Goal: Task Accomplishment & Management: Manage account settings

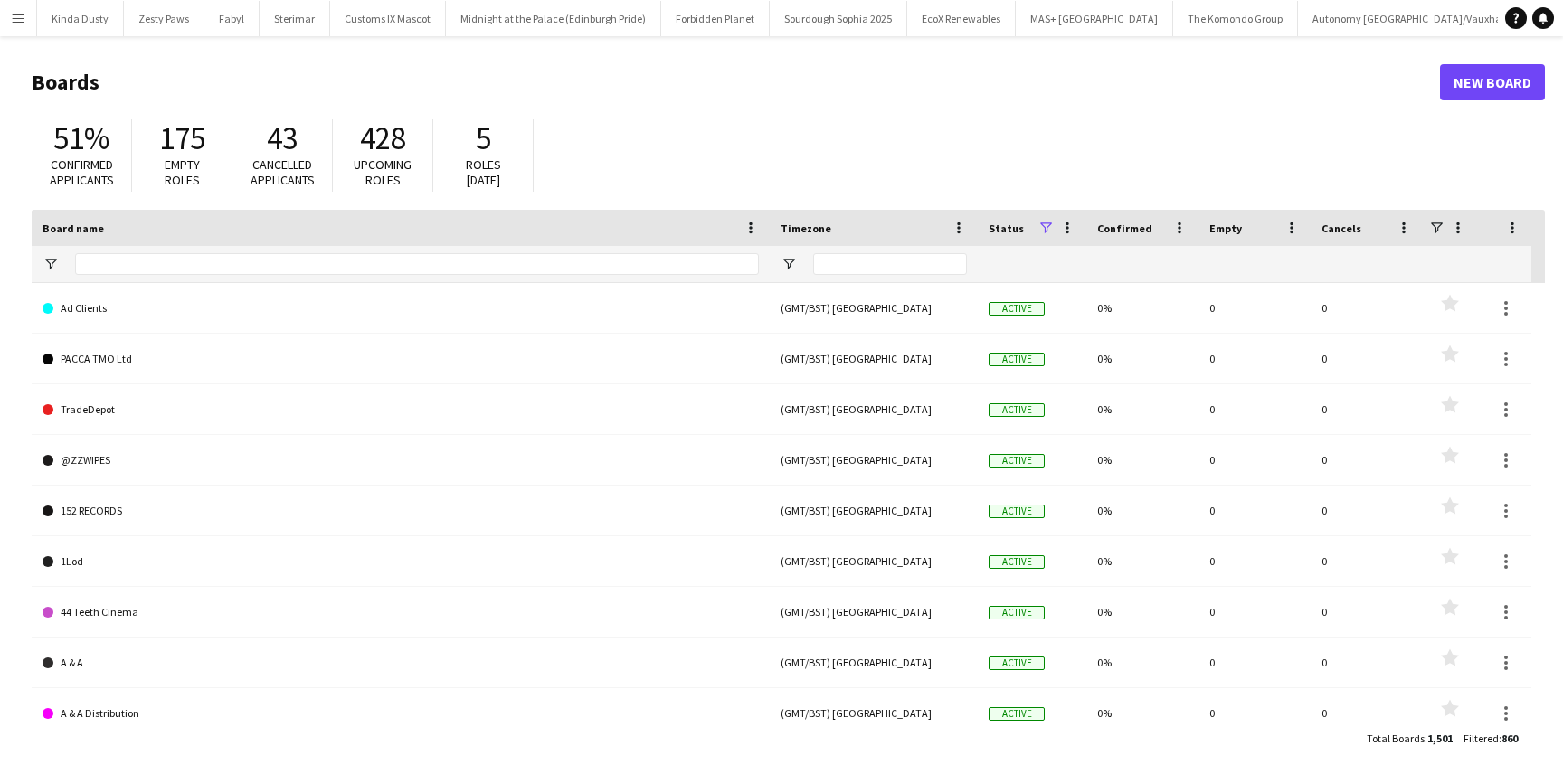
click at [21, 10] on app-icon "Menu" at bounding box center [17, 17] width 14 height 14
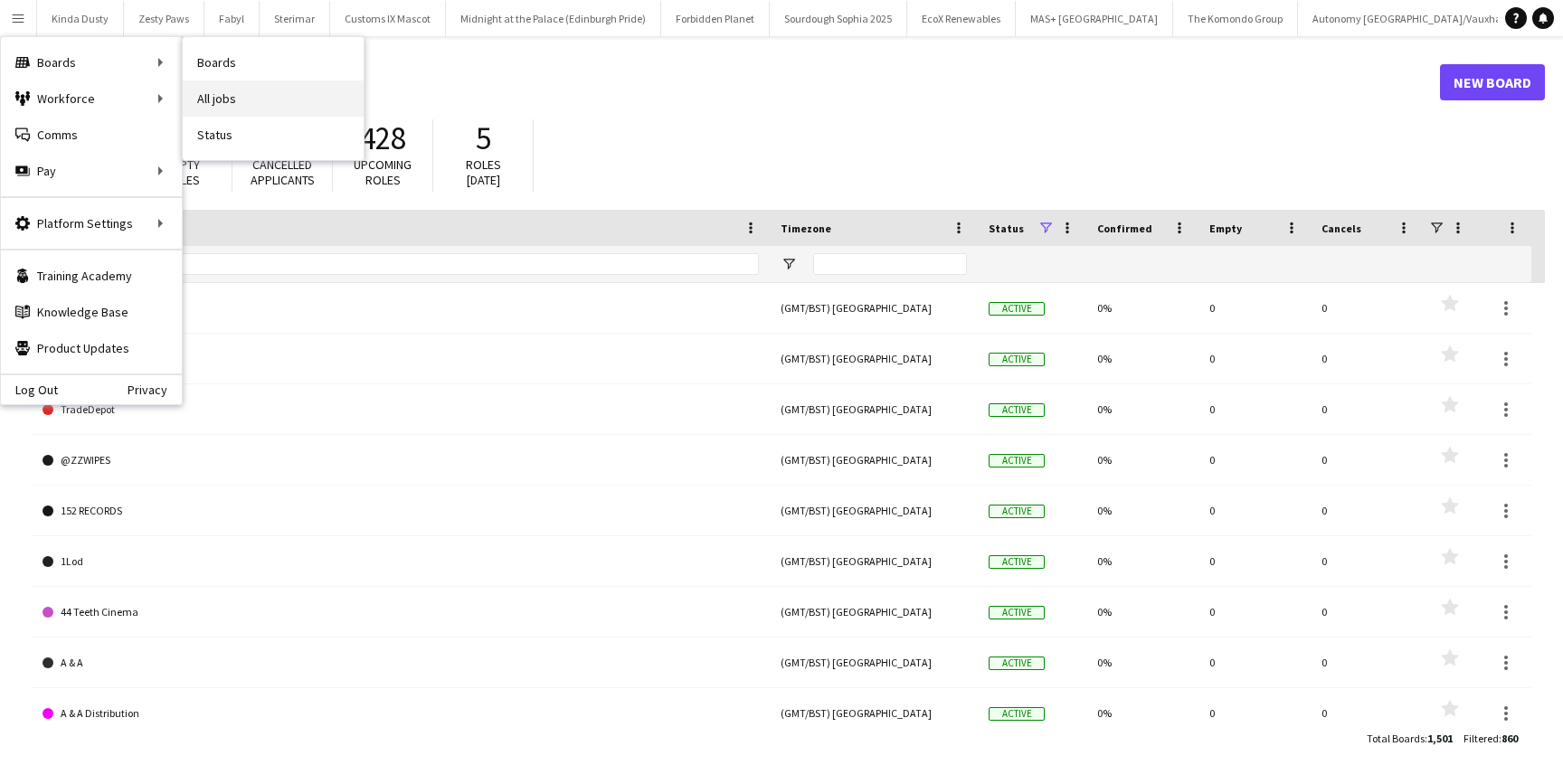
click at [237, 106] on link "All jobs" at bounding box center [272, 98] width 180 height 36
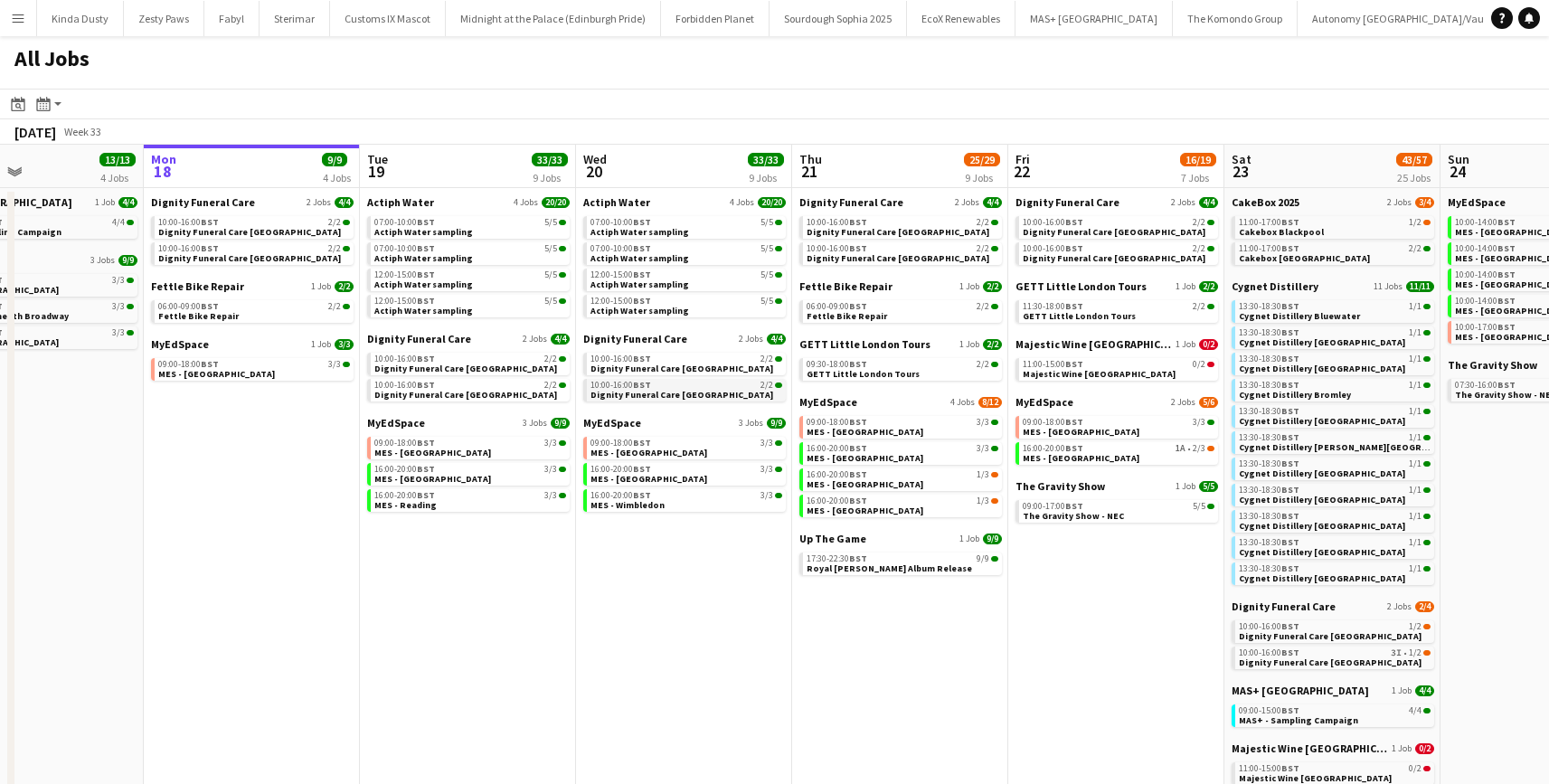
scroll to position [0, 507]
click at [1047, 461] on span "MES - Kingston upon Thames" at bounding box center [1078, 458] width 116 height 11
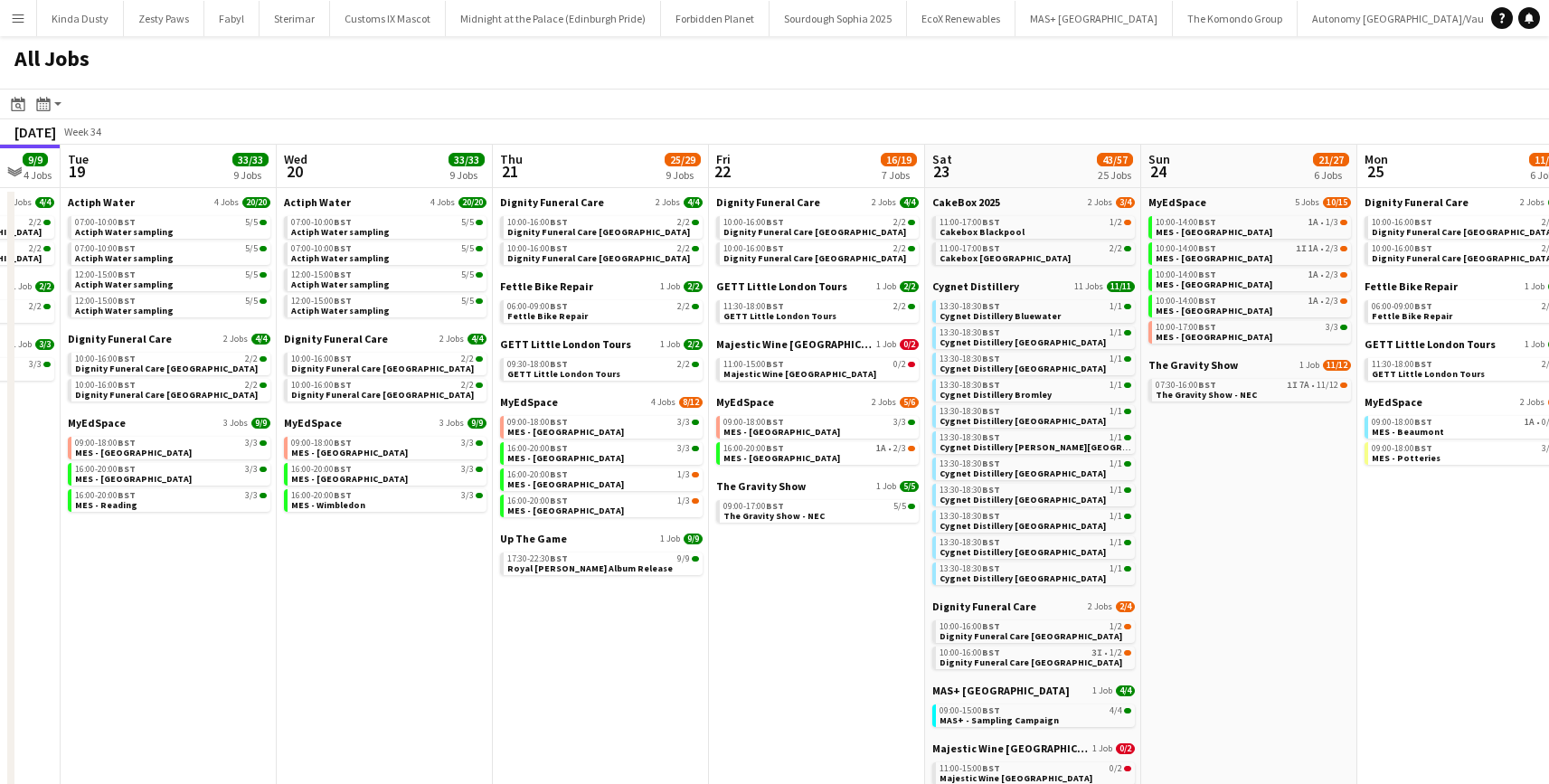
scroll to position [0, 809]
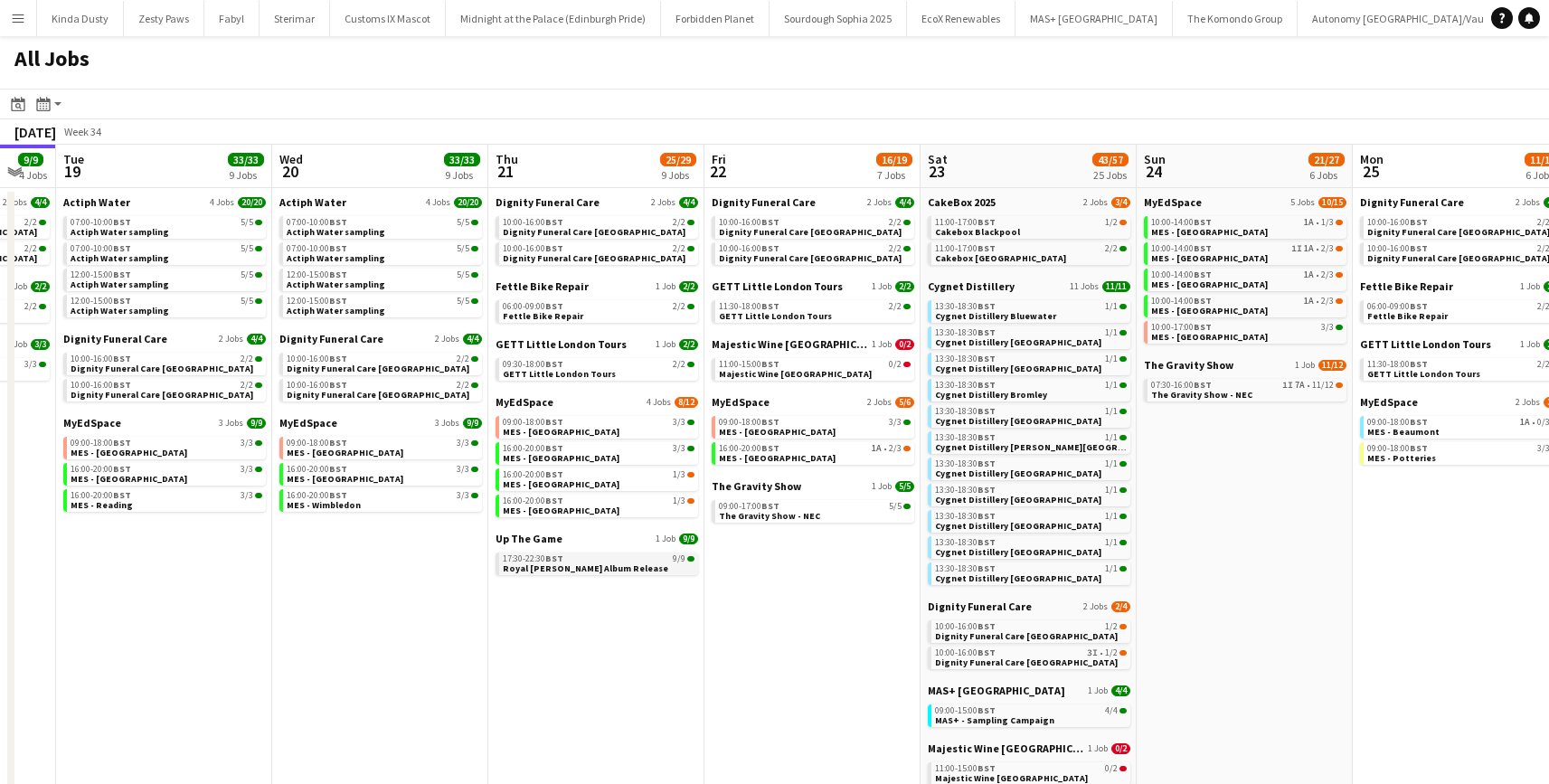
click at [540, 564] on span "Royal Otis Album Release" at bounding box center [585, 568] width 165 height 11
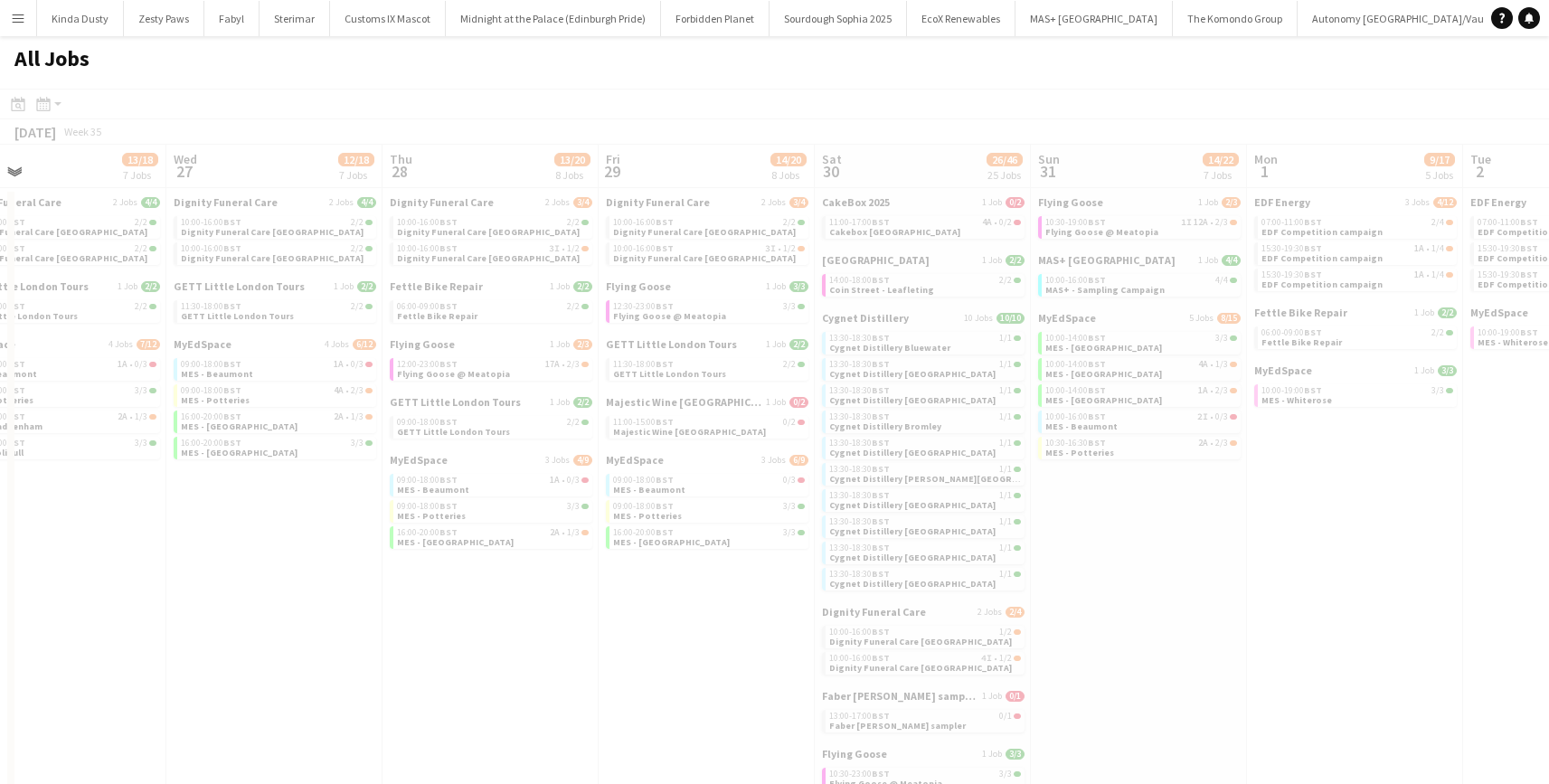
scroll to position [0, 519]
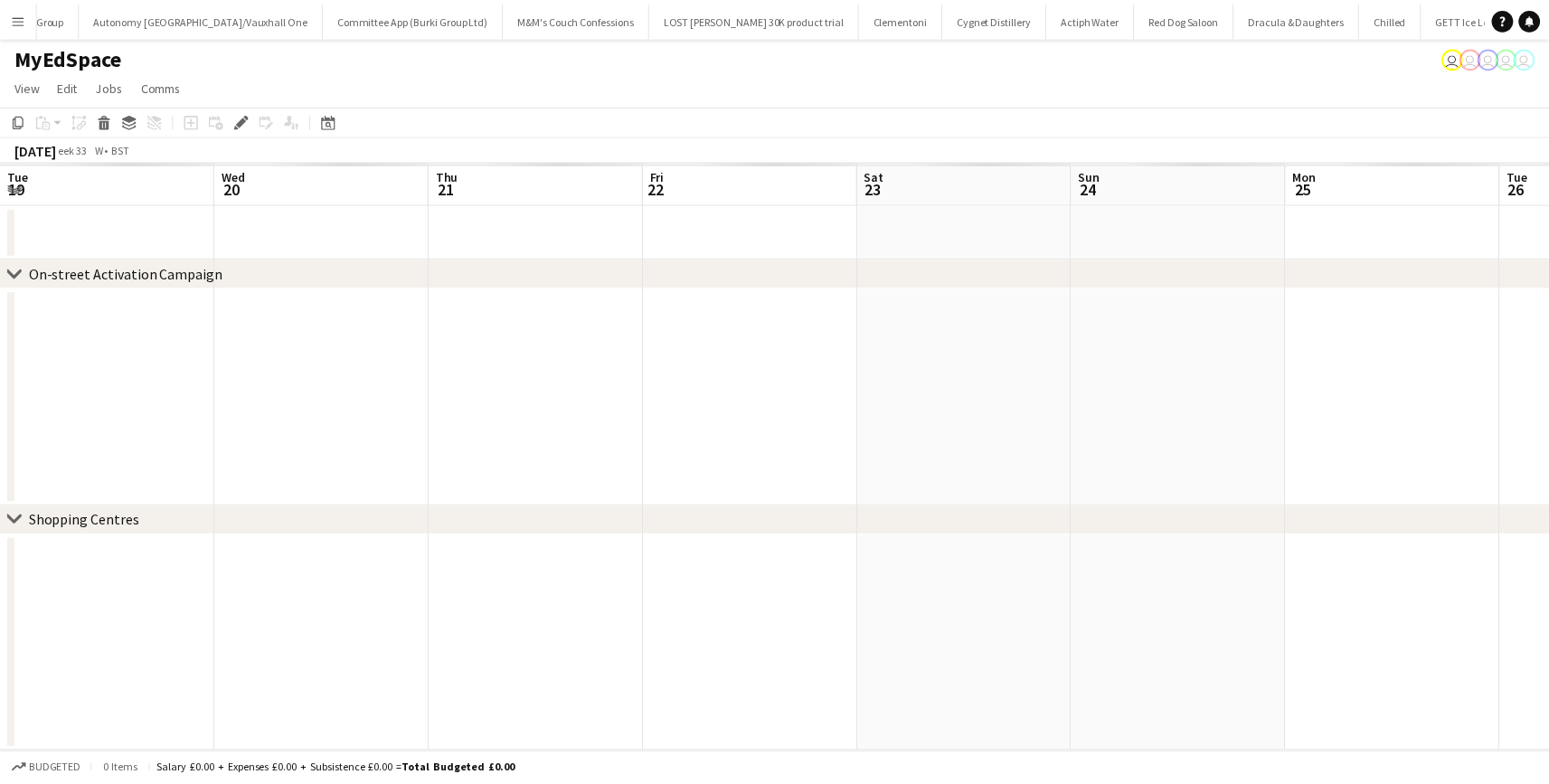
scroll to position [0, 622]
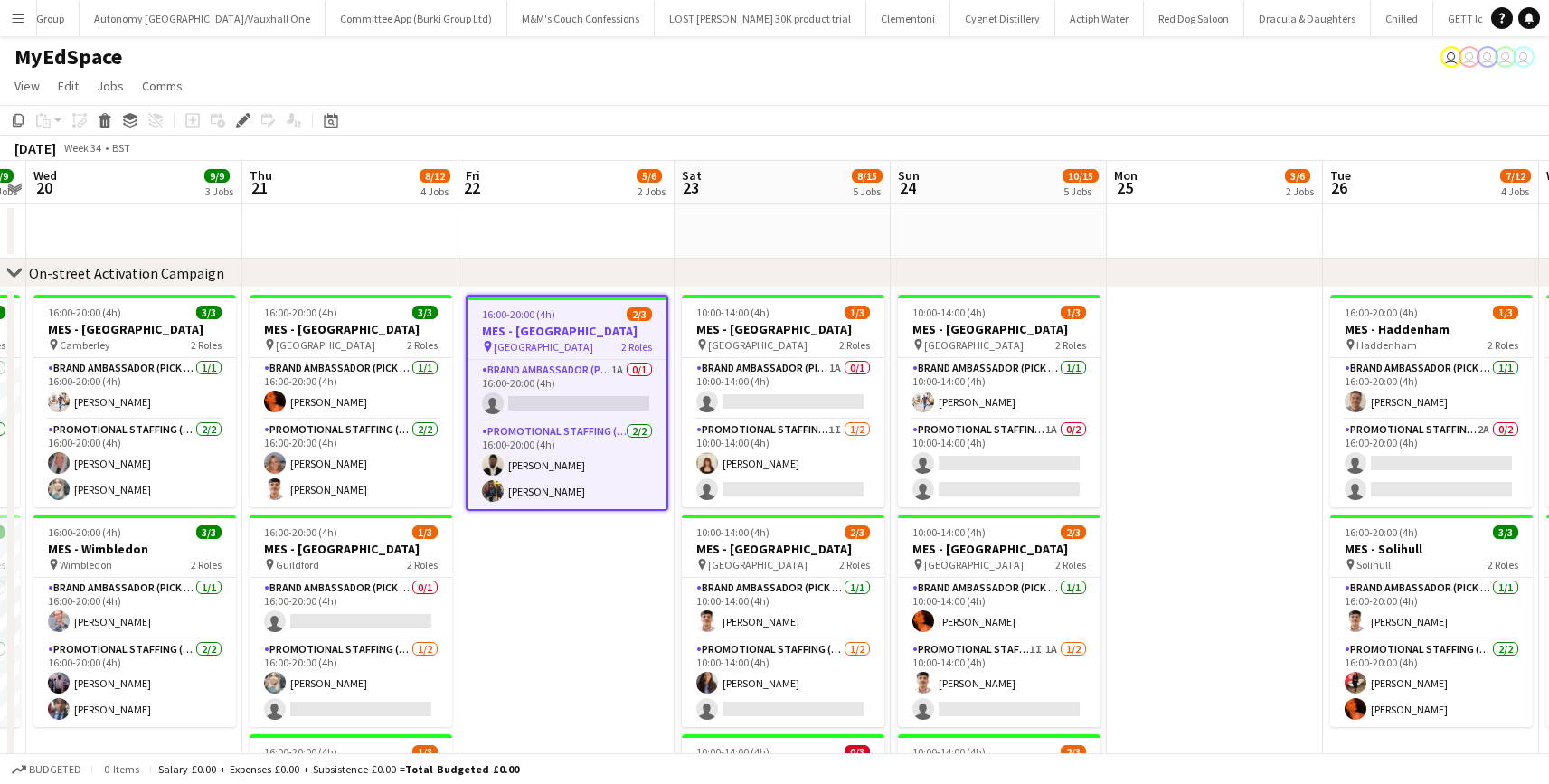
click at [527, 632] on app-date-cell "16:00-20:00 (4h) 2/3 MES - Kingston upon Thames pin Kingston 2 Roles Brand Amba…" at bounding box center [566, 779] width 216 height 985
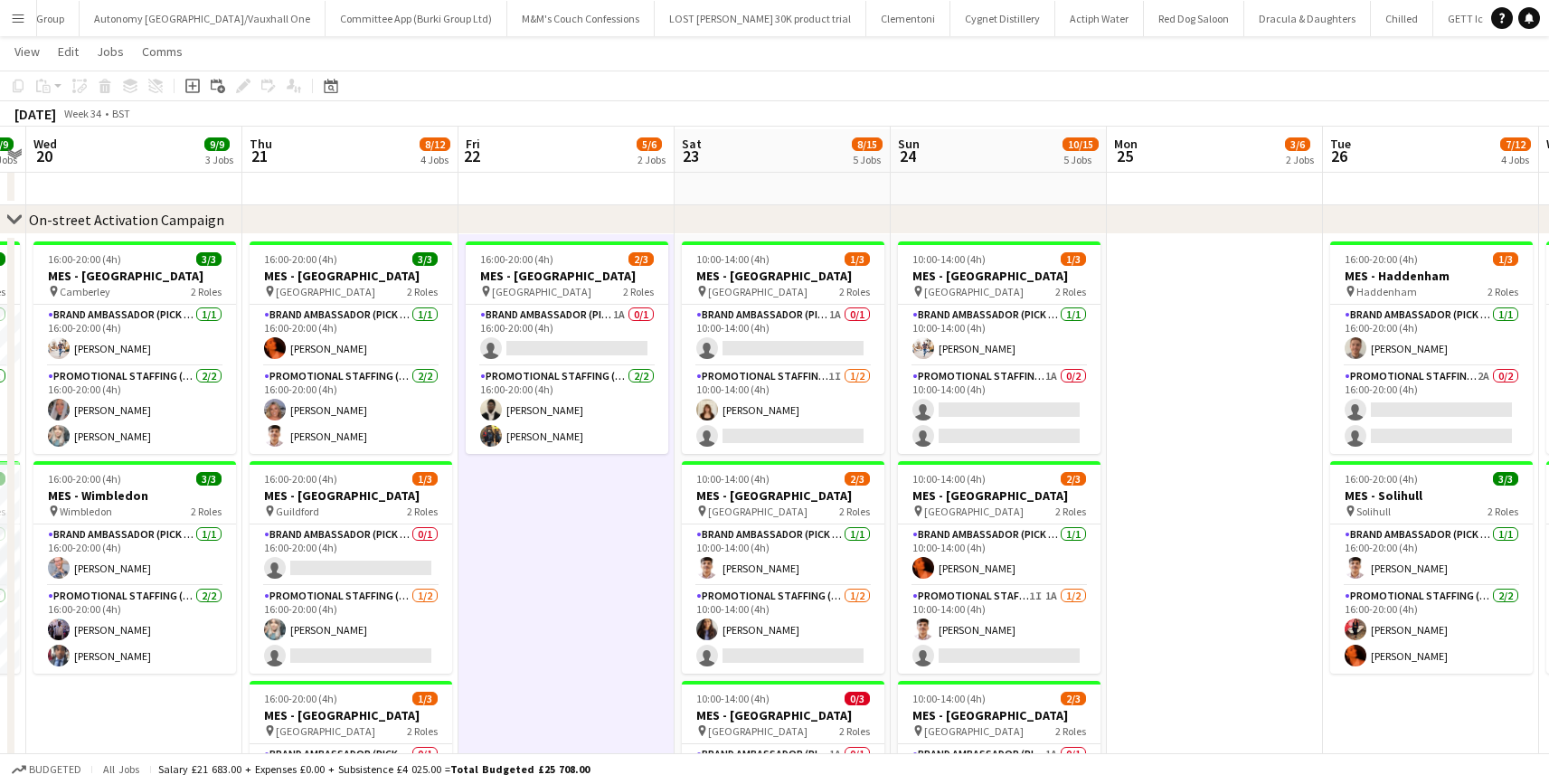
scroll to position [54, 0]
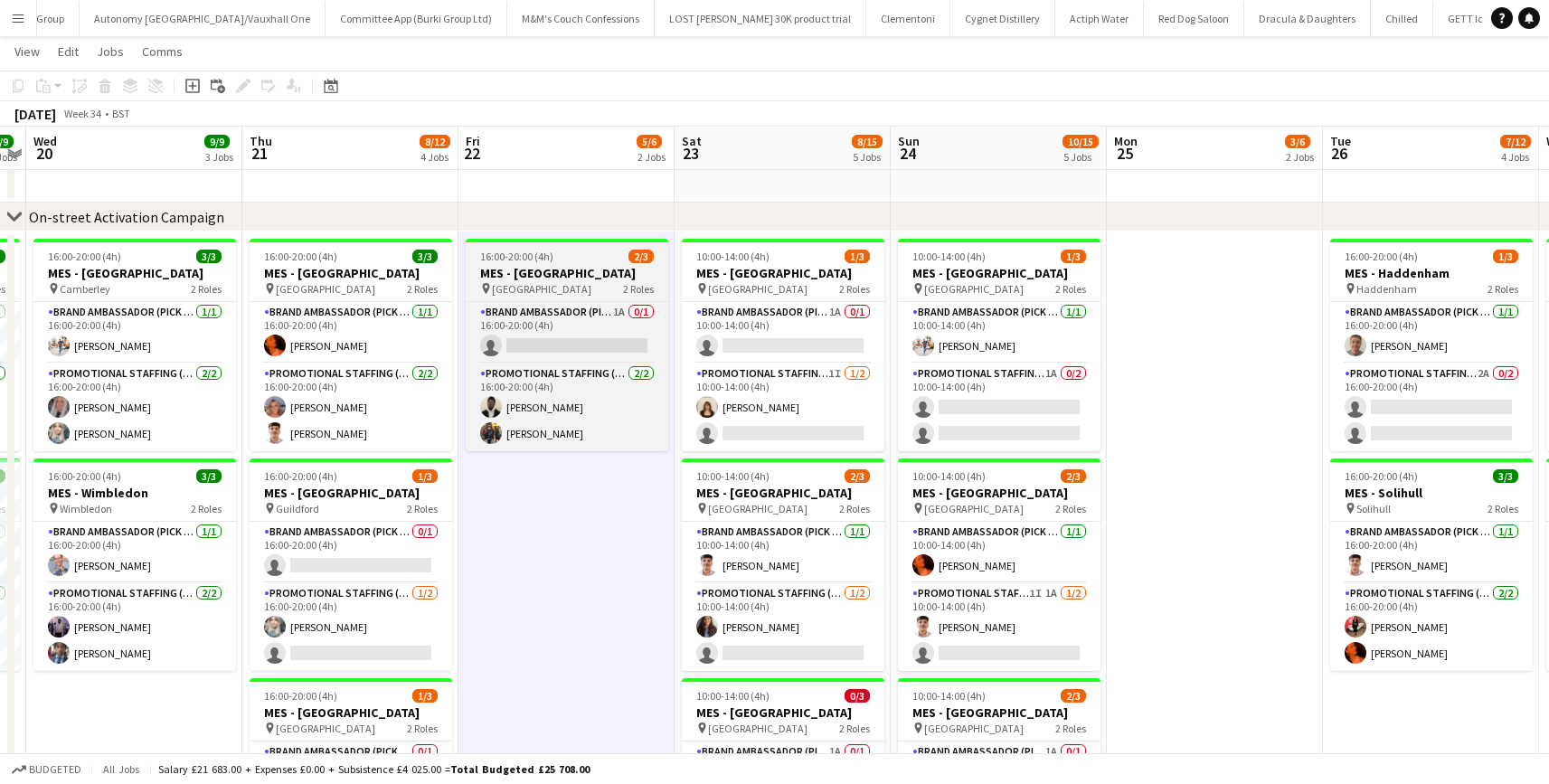
click at [647, 257] on span "2/3" at bounding box center [641, 256] width 26 height 13
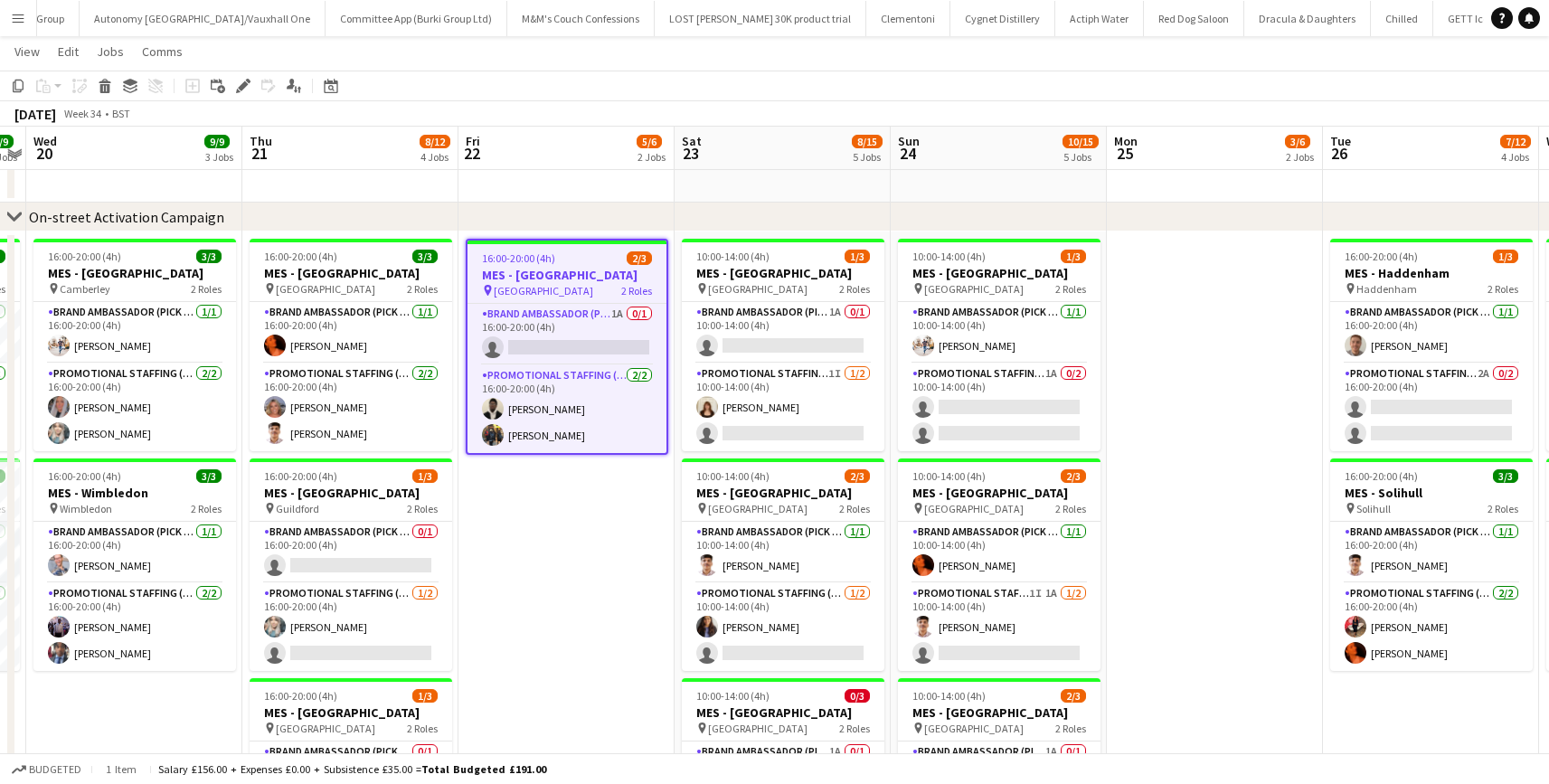
click at [647, 257] on span "2/3" at bounding box center [639, 258] width 26 height 13
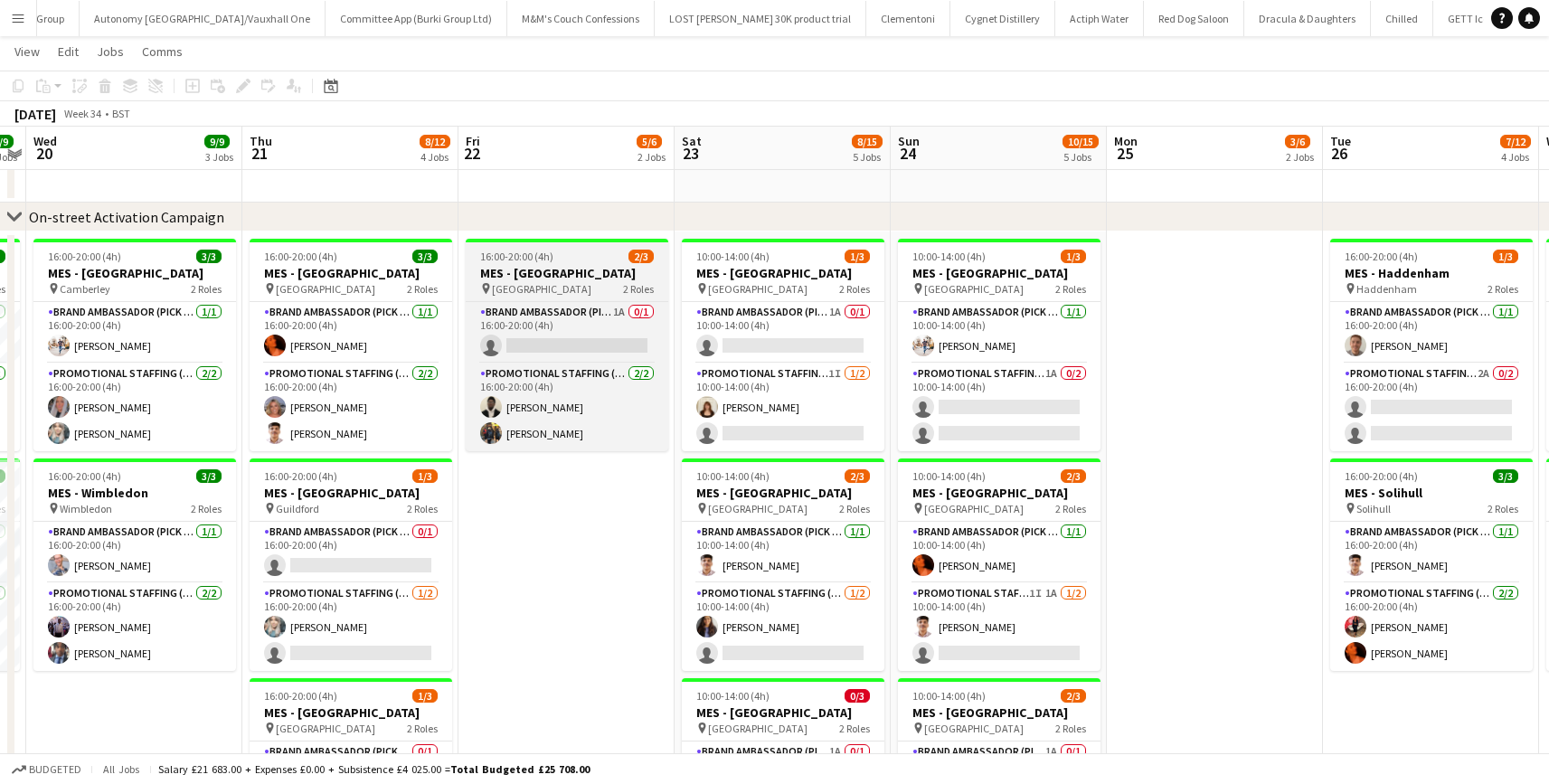
click at [647, 257] on span "2/3" at bounding box center [641, 256] width 26 height 13
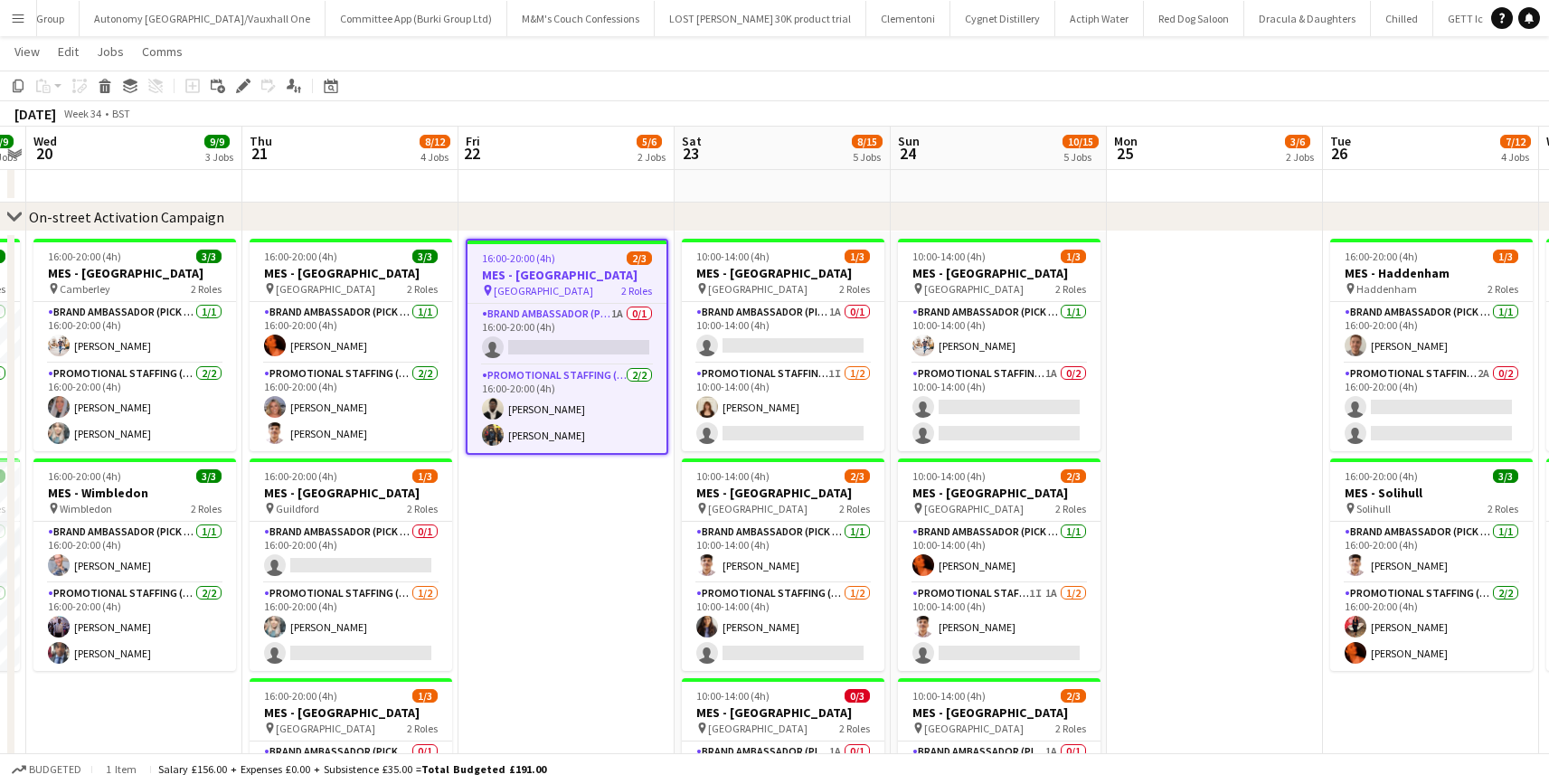
click at [538, 252] on span "16:00-20:00 (4h)" at bounding box center [519, 258] width 74 height 13
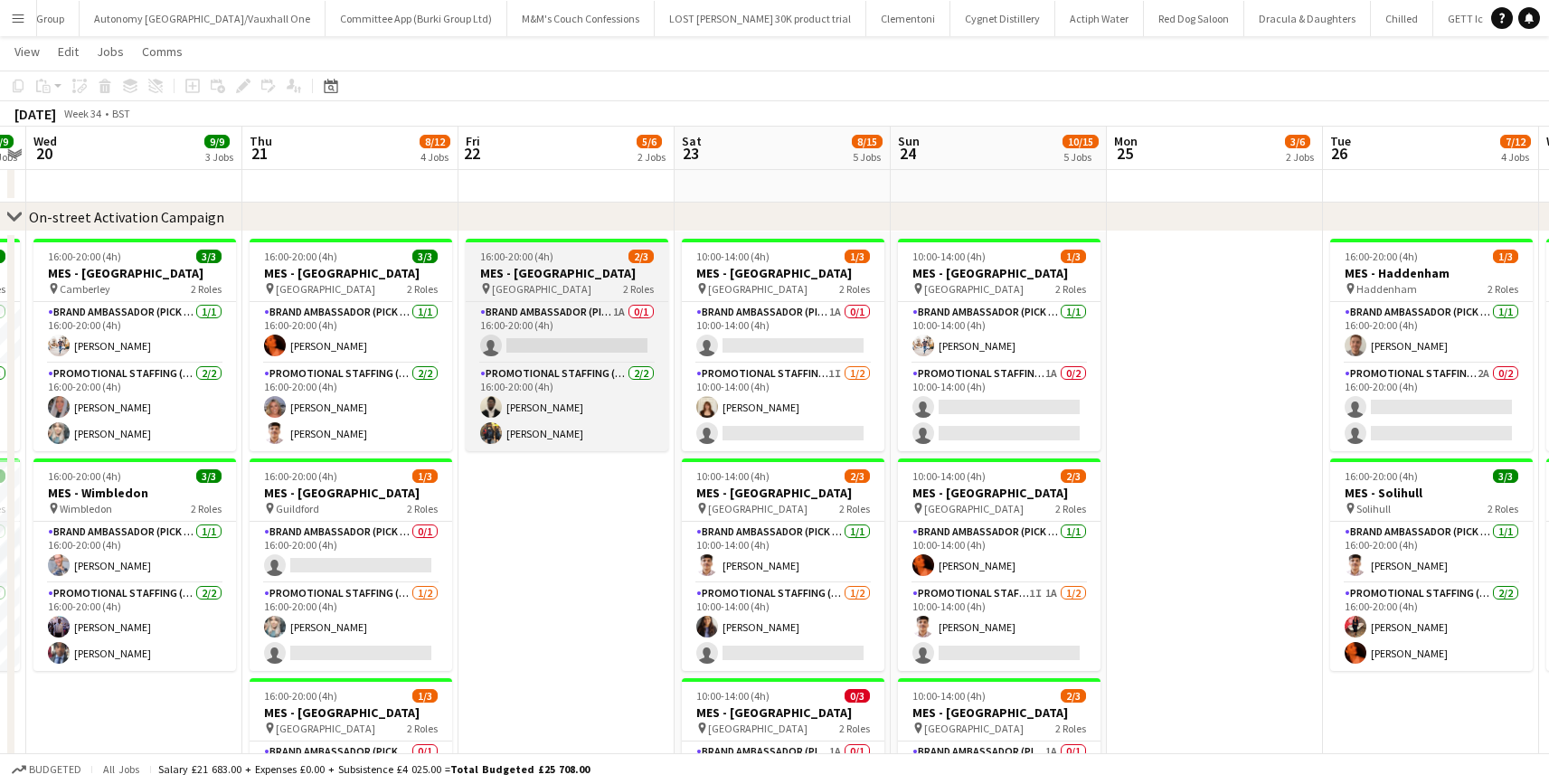
click at [538, 252] on span "16:00-20:00 (4h)" at bounding box center [517, 256] width 74 height 13
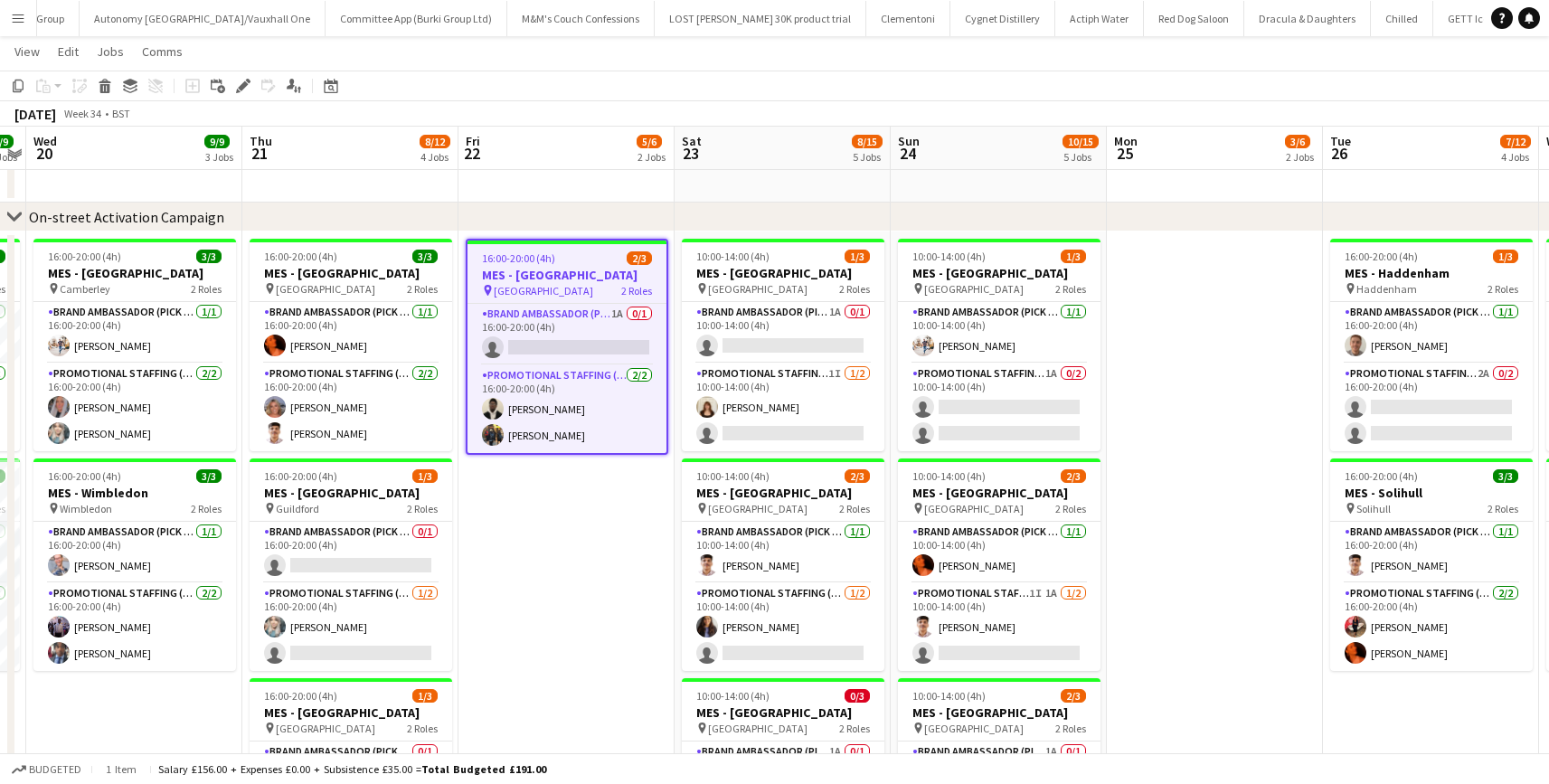
click at [517, 266] on h3 "MES - Kingston upon Thames" at bounding box center [567, 274] width 199 height 16
click at [525, 327] on app-card-role "Brand Ambassador (Pick up) 1A 0/1 16:00-20:00 (4h) single-neutral-actions" at bounding box center [567, 334] width 199 height 61
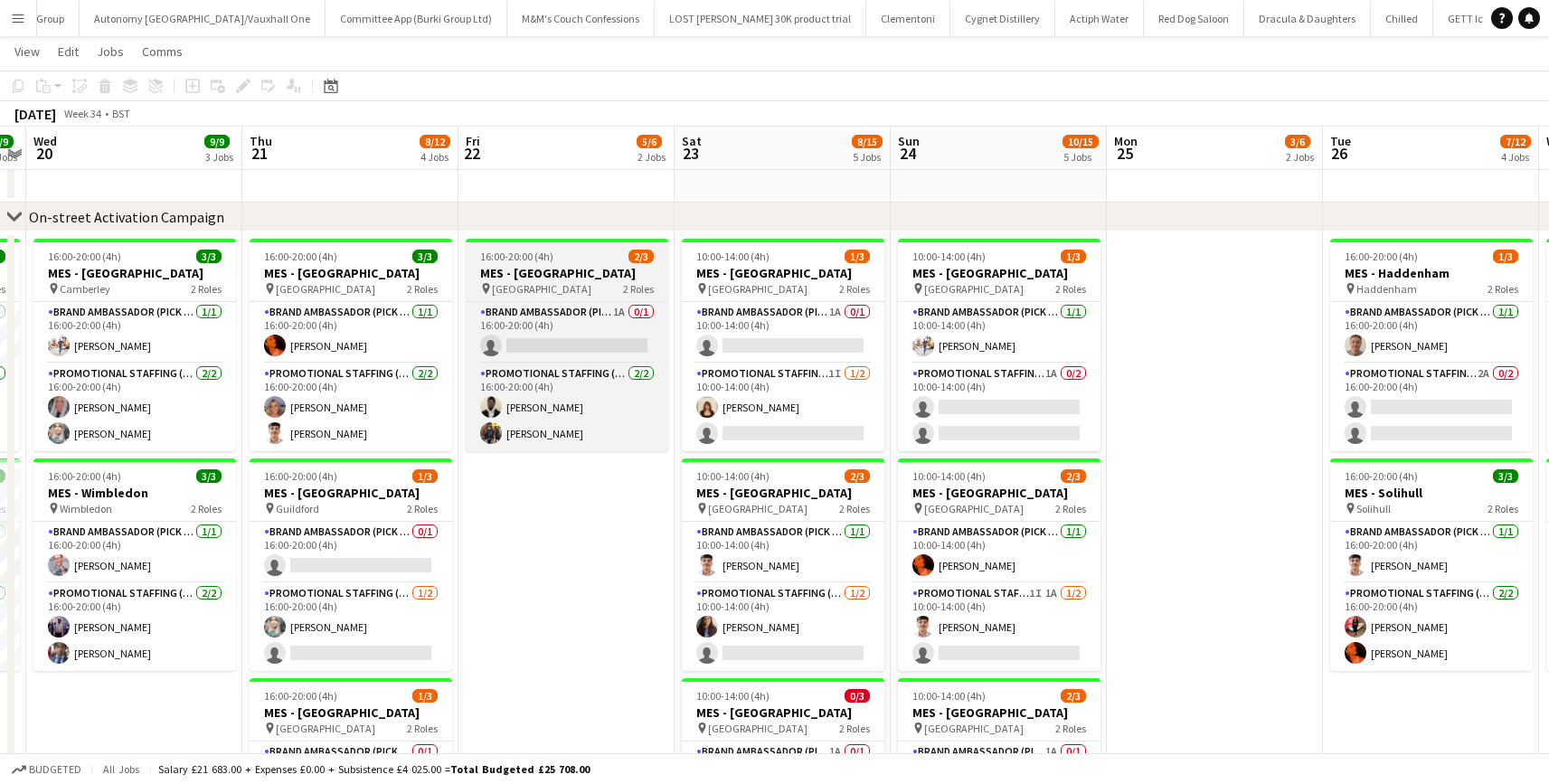
click at [526, 289] on span "Kingston" at bounding box center [542, 289] width 99 height 13
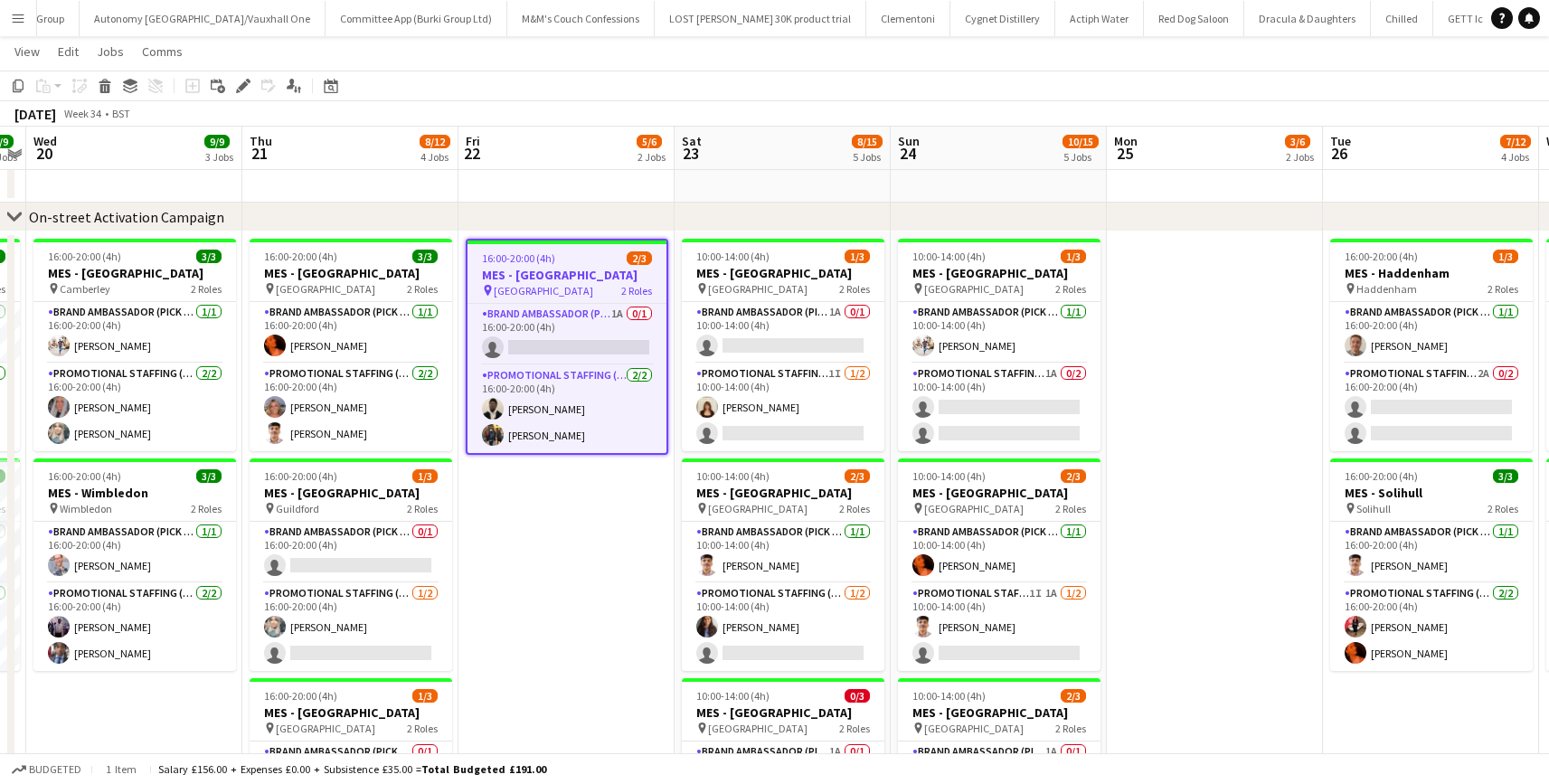
click at [526, 289] on span "Kingston" at bounding box center [543, 291] width 99 height 13
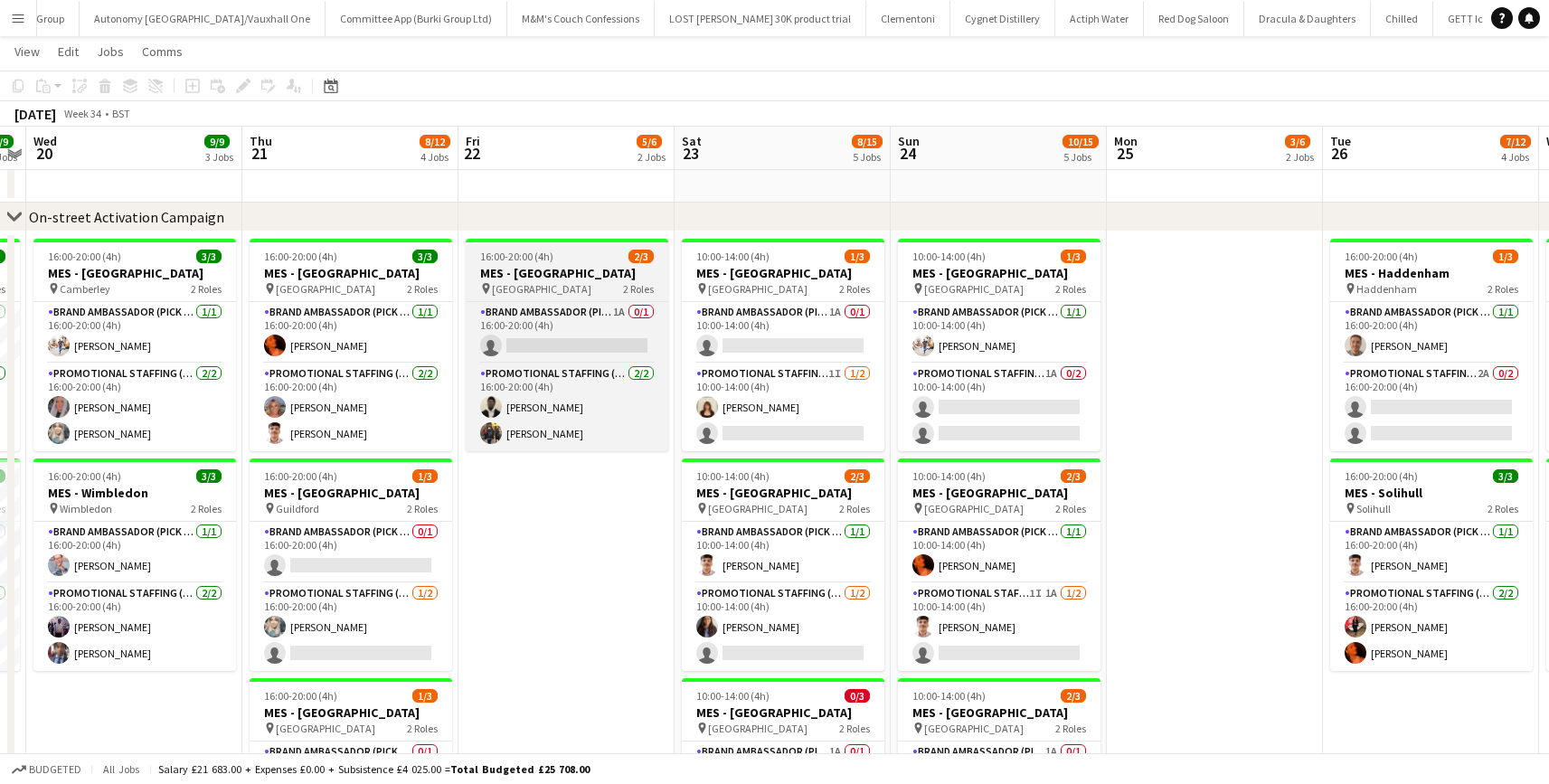
click at [526, 289] on span "Kingston" at bounding box center [542, 289] width 99 height 13
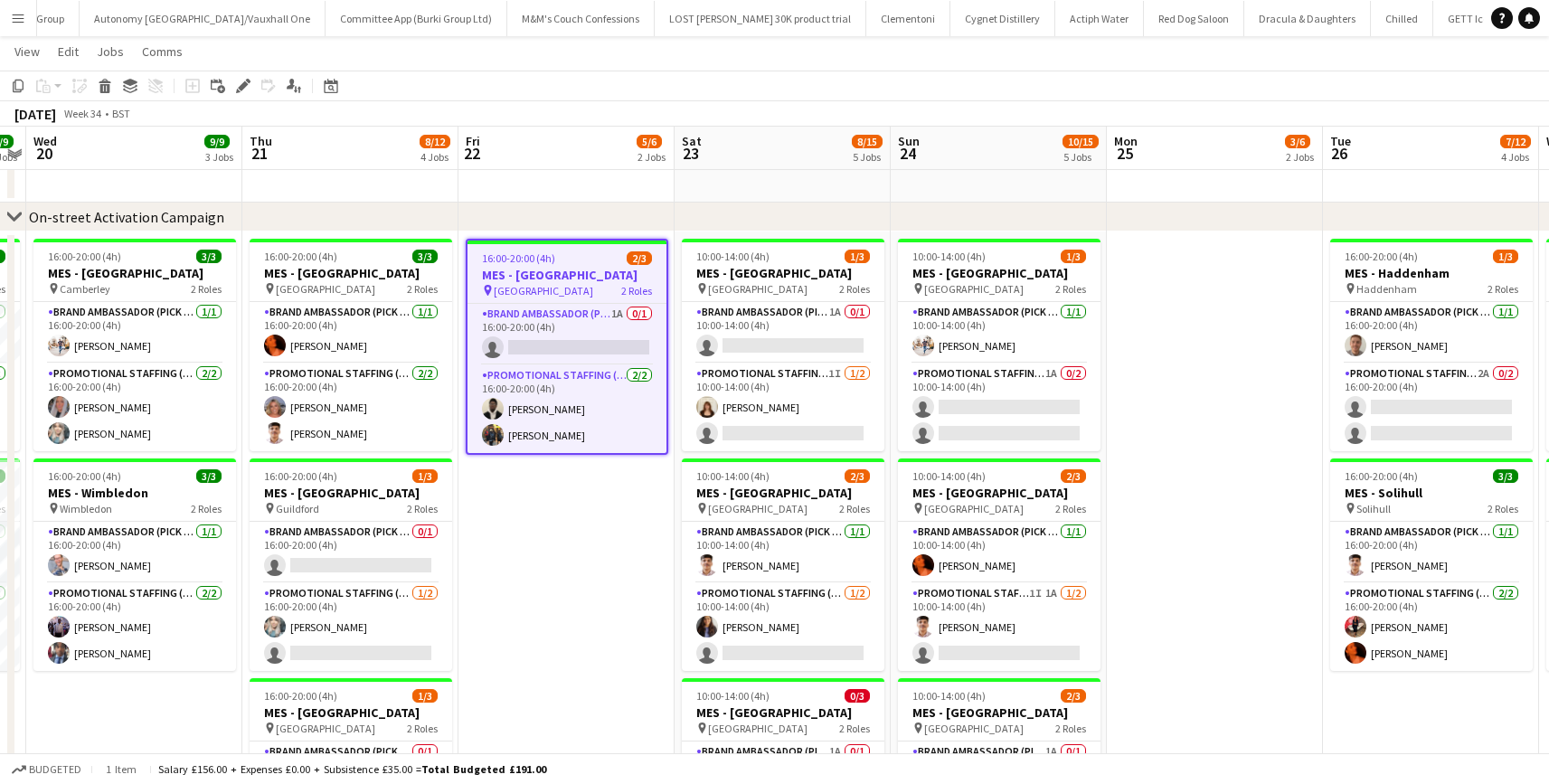
click at [526, 289] on span "Kingston" at bounding box center [543, 291] width 99 height 13
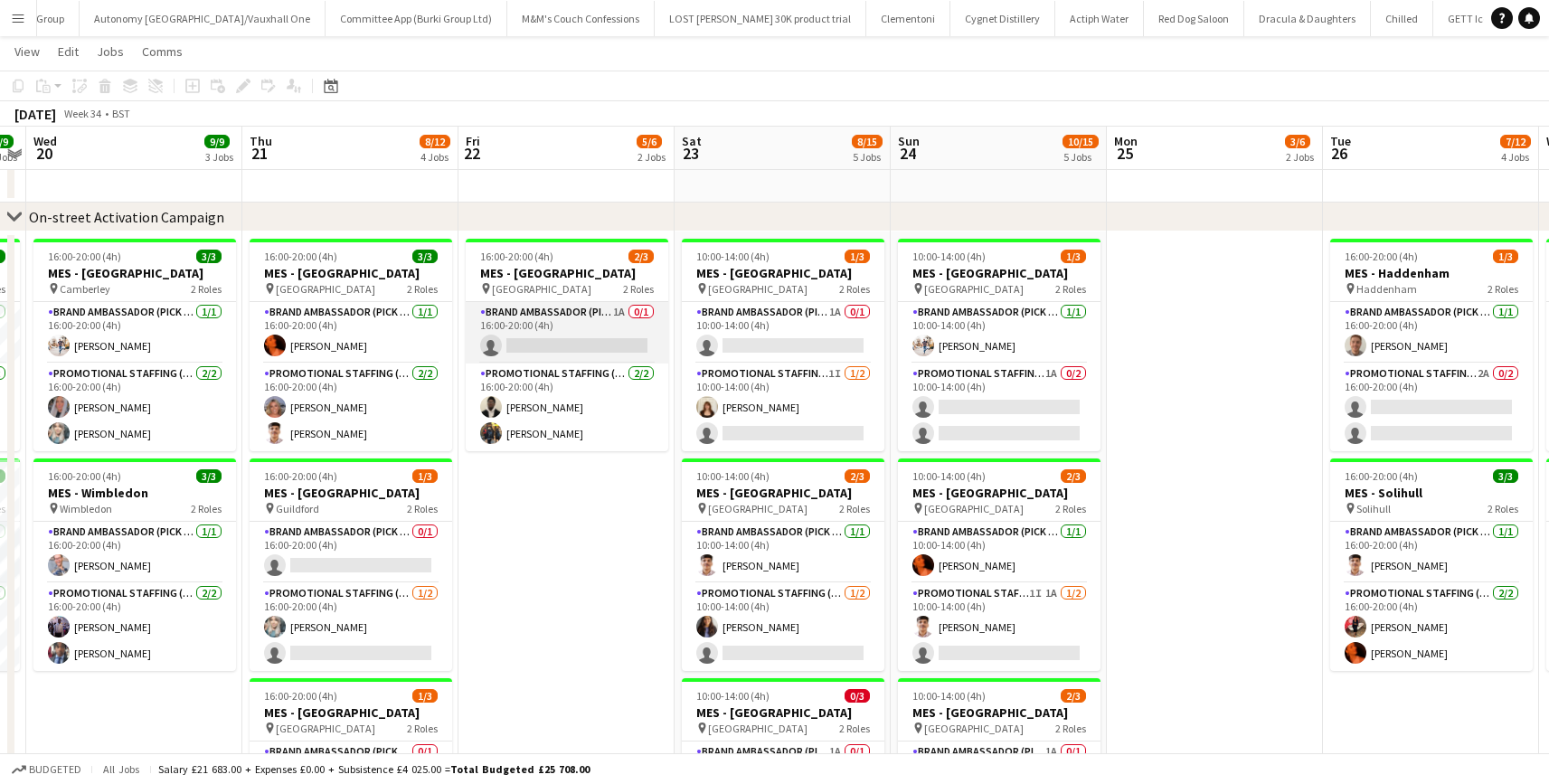
click at [531, 334] on app-card-role "Brand Ambassador (Pick up) 1A 0/1 16:00-20:00 (4h) single-neutral-actions" at bounding box center [567, 332] width 202 height 61
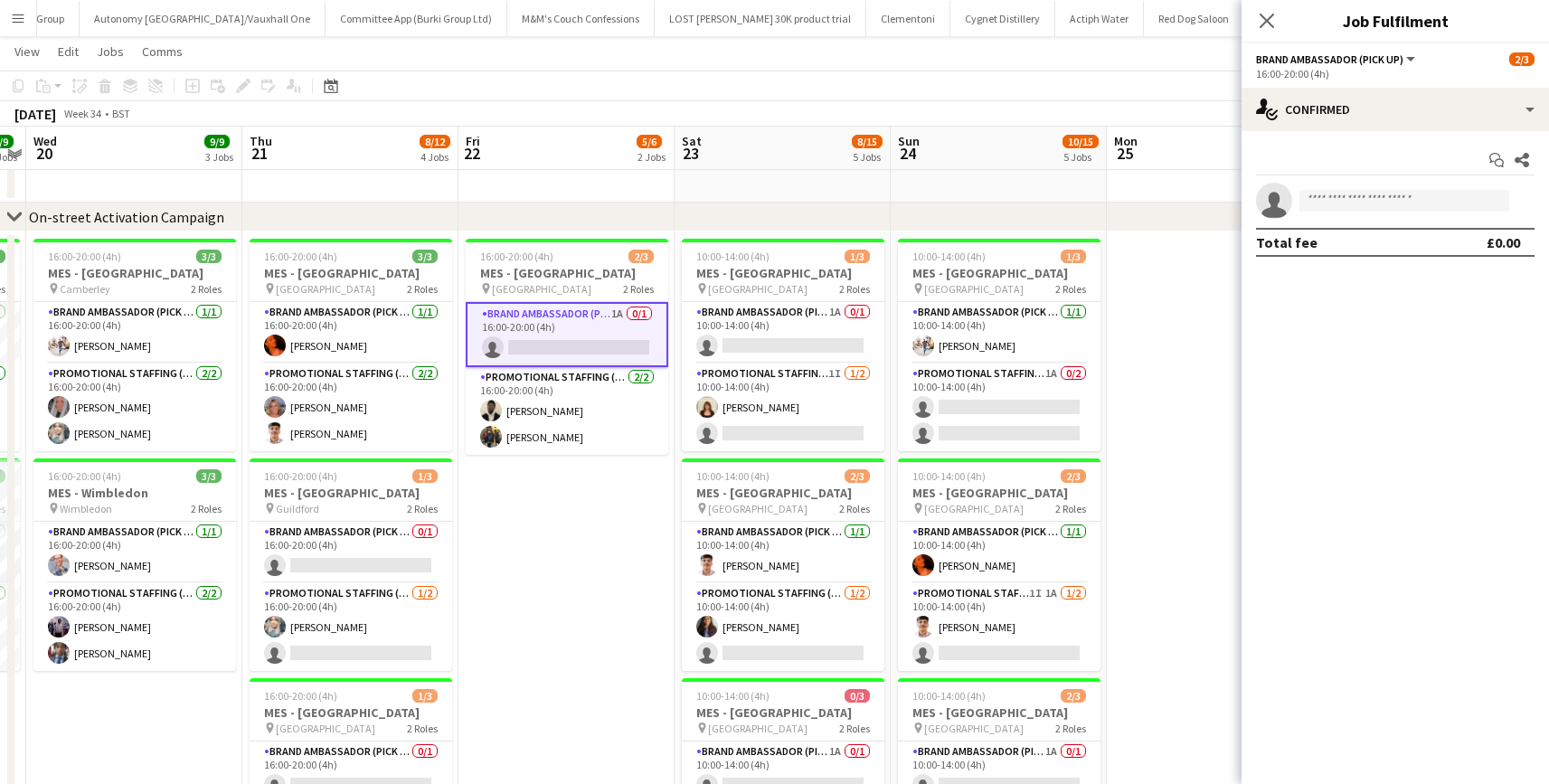
click at [1411, 60] on button "Brand Ambassador (Pick up)" at bounding box center [1336, 60] width 162 height 13
click at [1499, 67] on div "16:00-20:00 (4h)" at bounding box center [1395, 74] width 279 height 13
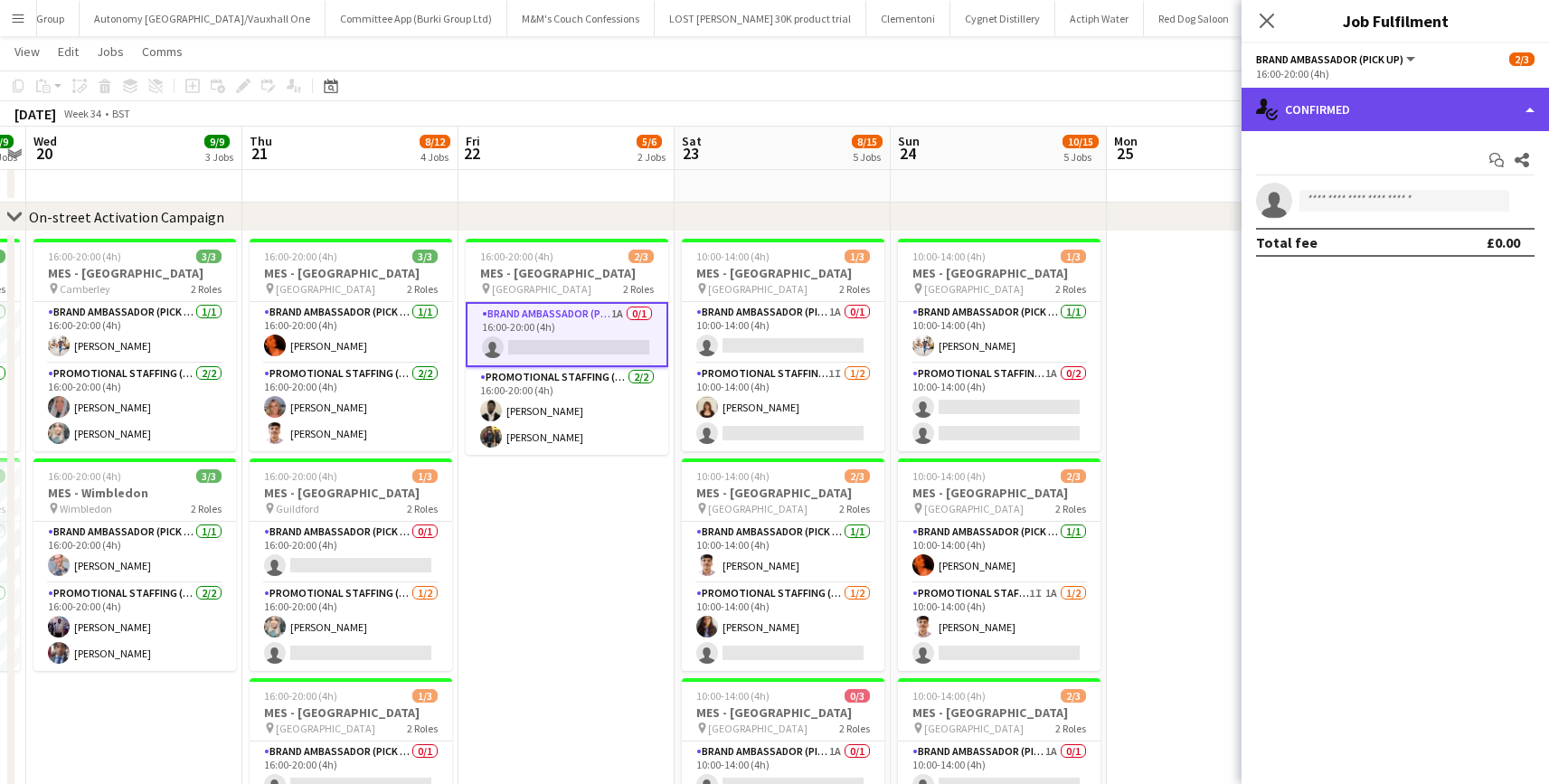
click at [1470, 109] on div "single-neutral-actions-check-2 Confirmed" at bounding box center [1395, 110] width 307 height 43
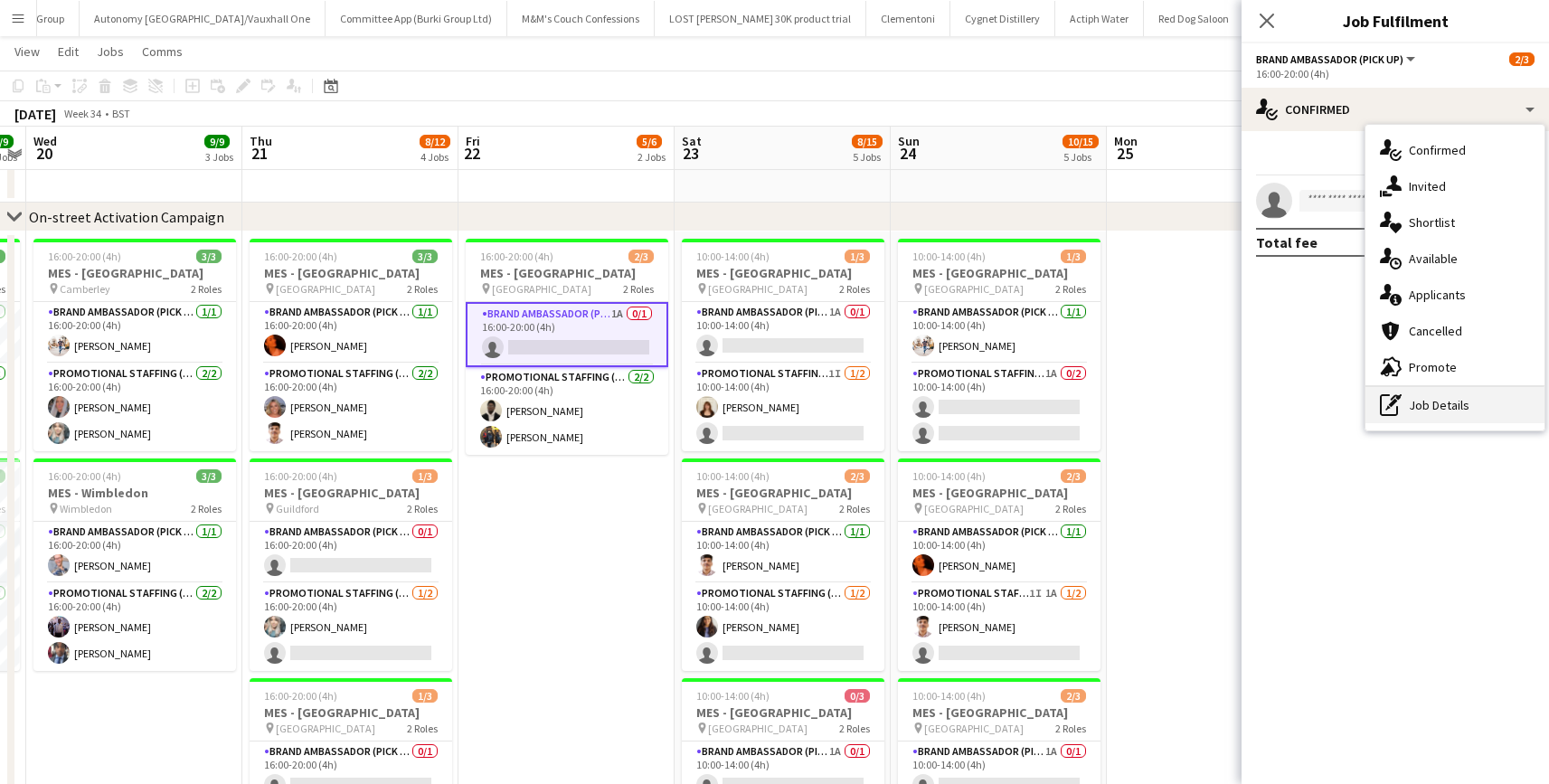
click at [1396, 409] on icon "pen-write" at bounding box center [1390, 404] width 22 height 22
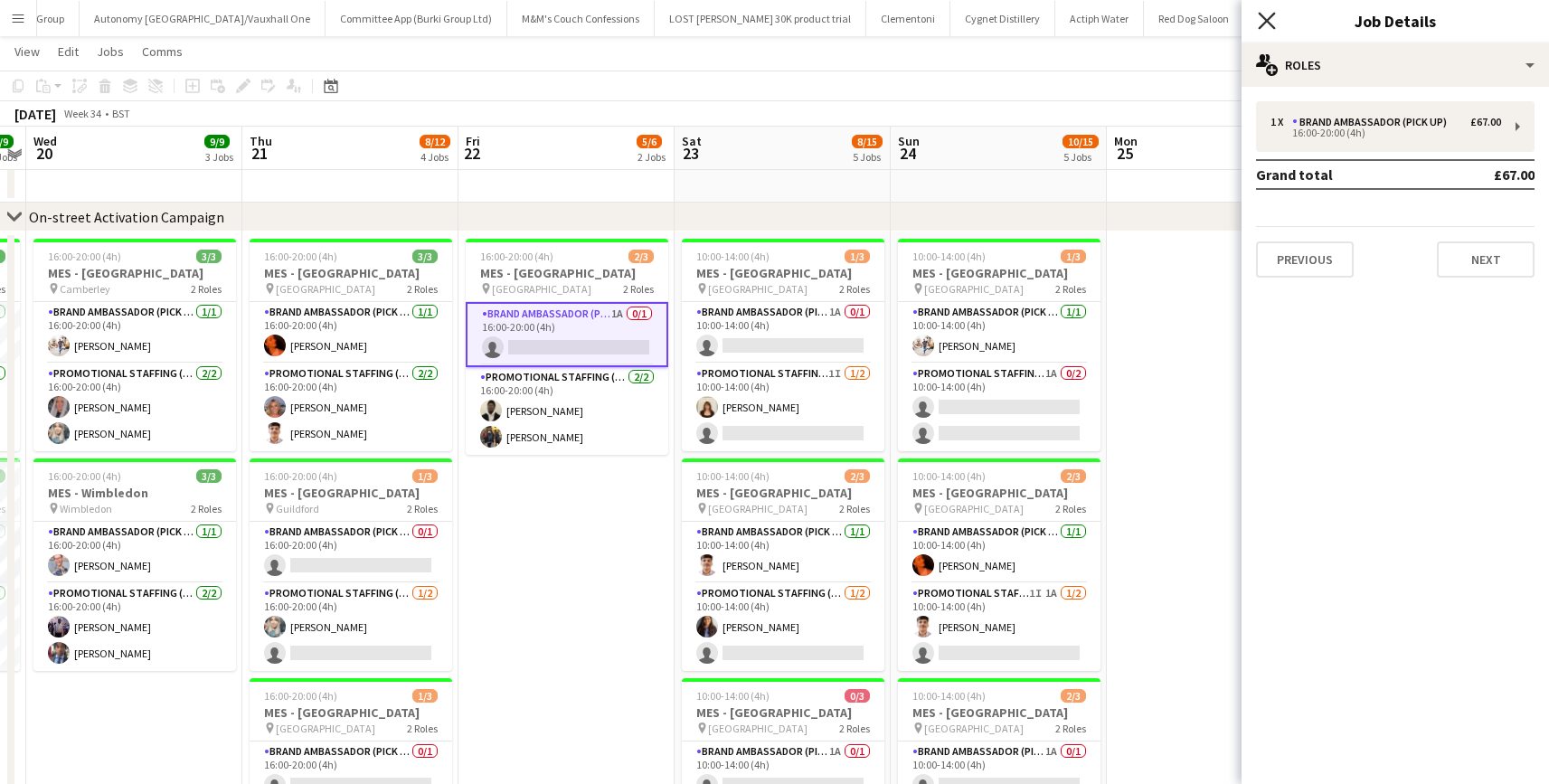
click at [1270, 20] on icon "Close pop-in" at bounding box center [1266, 20] width 17 height 17
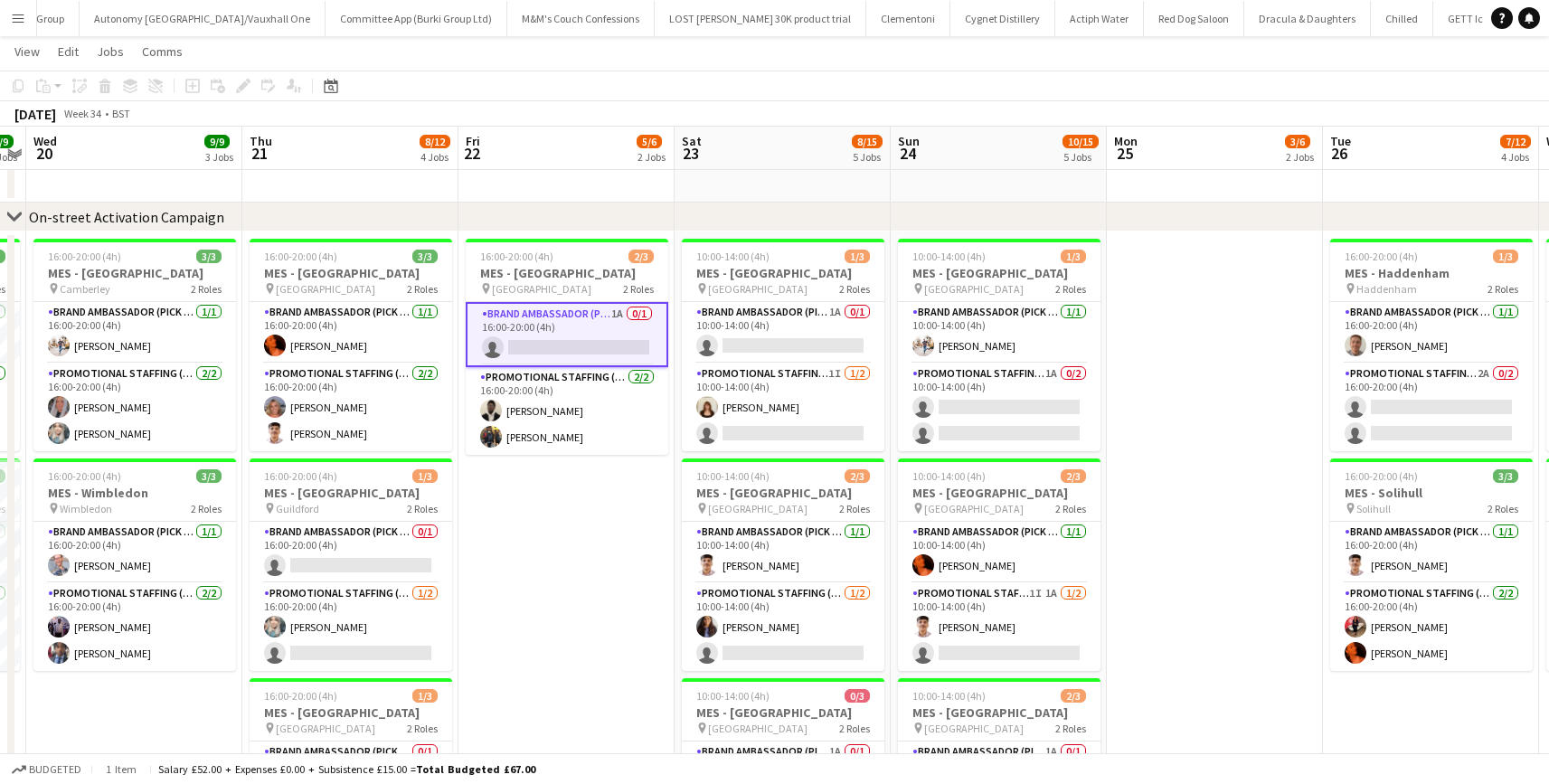
click at [583, 108] on div "August 2025 Week 34 • BST" at bounding box center [774, 113] width 1549 height 26
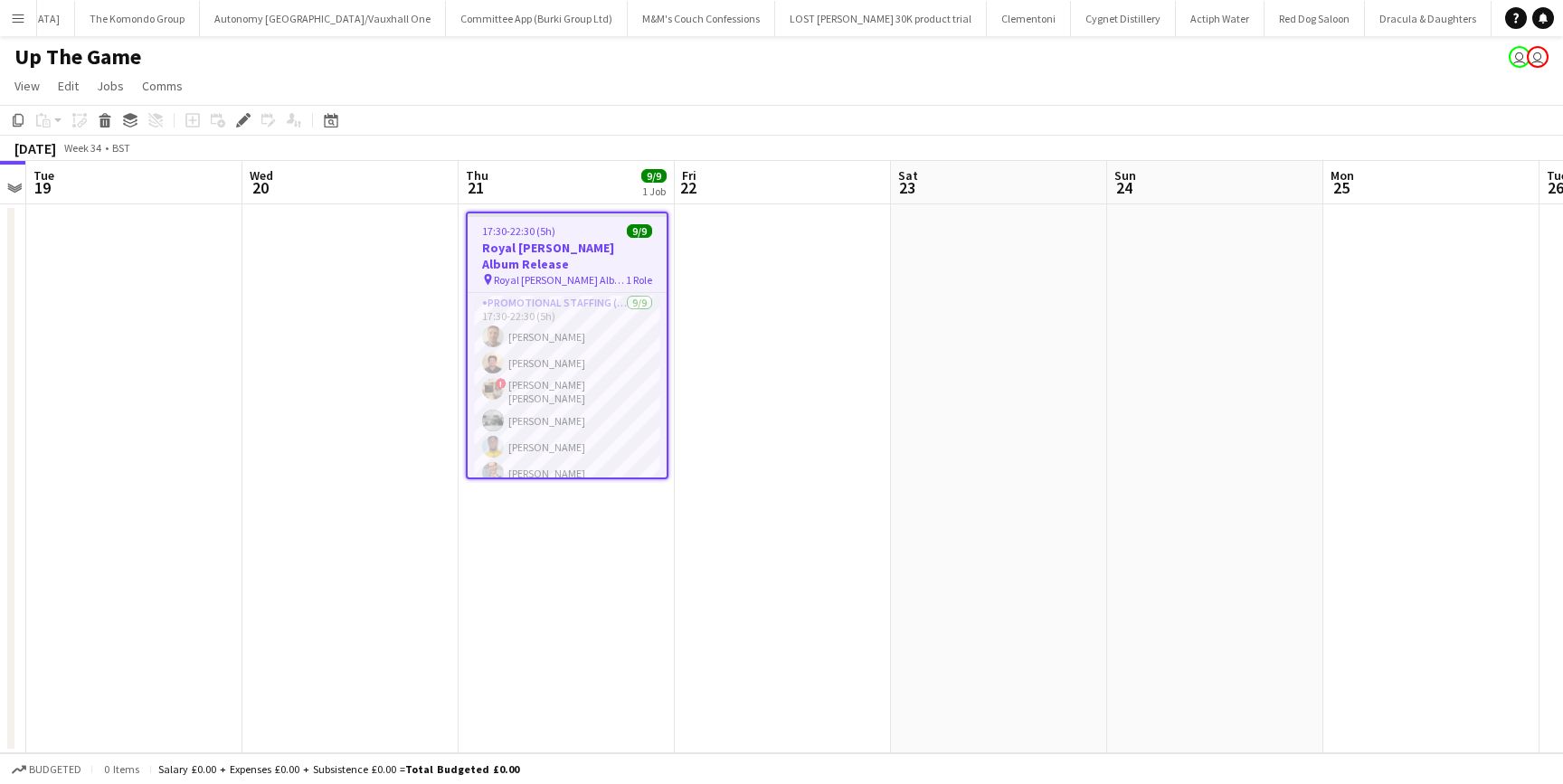
scroll to position [0, 1114]
click at [575, 238] on app-job-card "17:30-22:30 (5h) 9/9 Royal Otis Album Release pin Royal Otis Album Release 1 Ro…" at bounding box center [567, 345] width 202 height 267
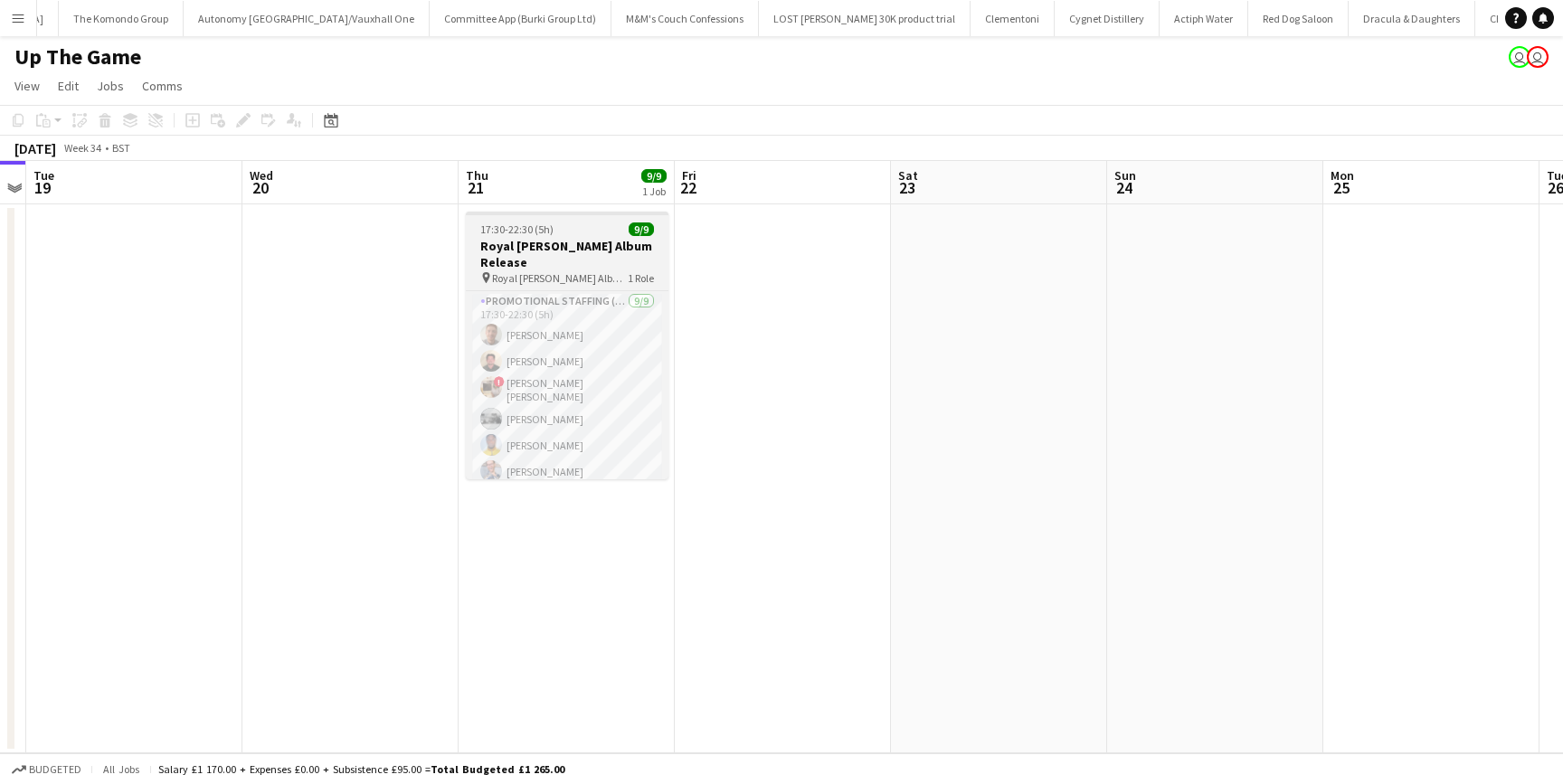
click at [575, 238] on h3 "Royal [PERSON_NAME] Album Release" at bounding box center [567, 254] width 202 height 32
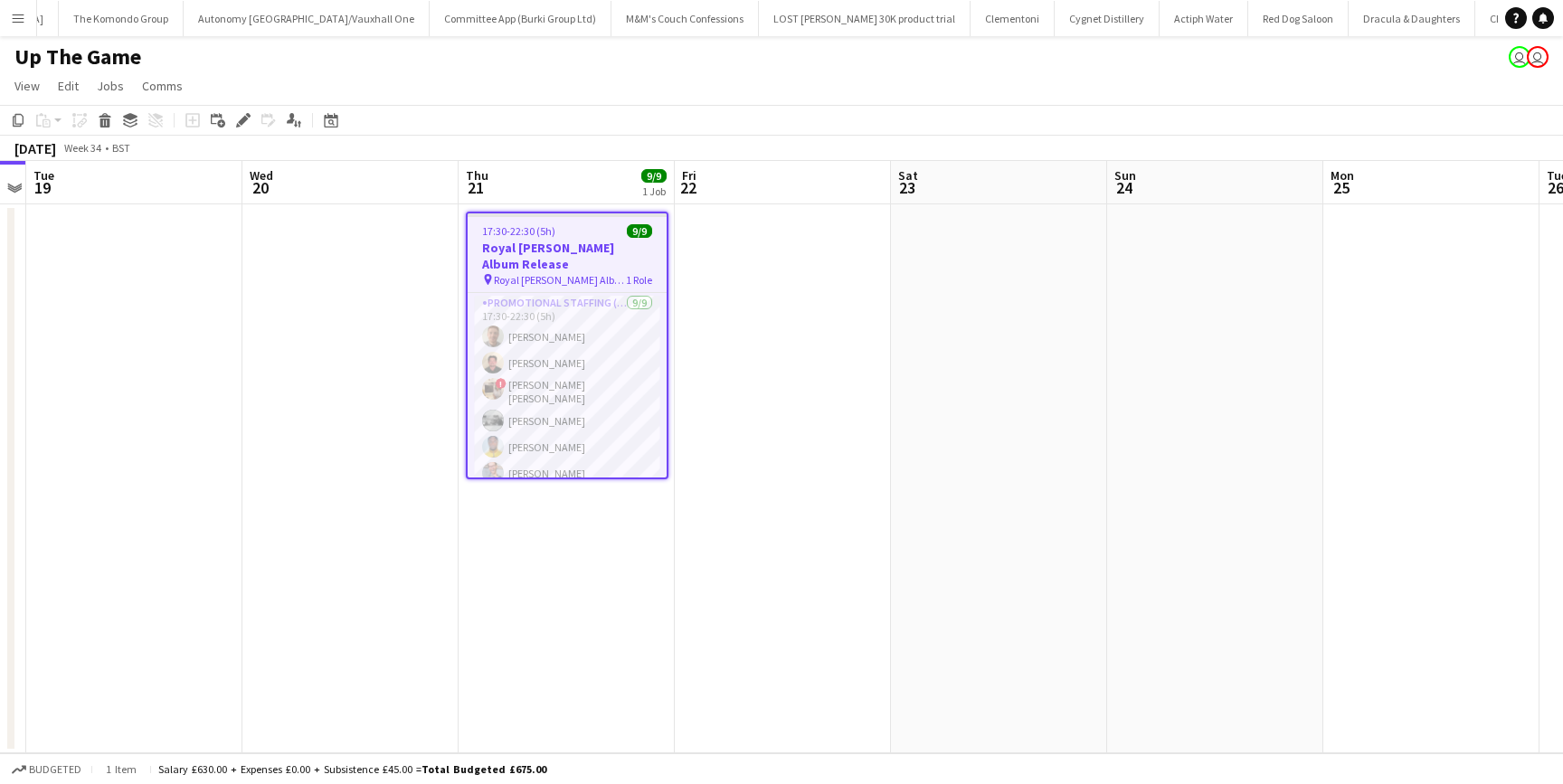
click at [546, 238] on app-job-card "17:30-22:30 (5h) 9/9 Royal Otis Album Release pin Royal Otis Album Release 1 Ro…" at bounding box center [567, 345] width 202 height 267
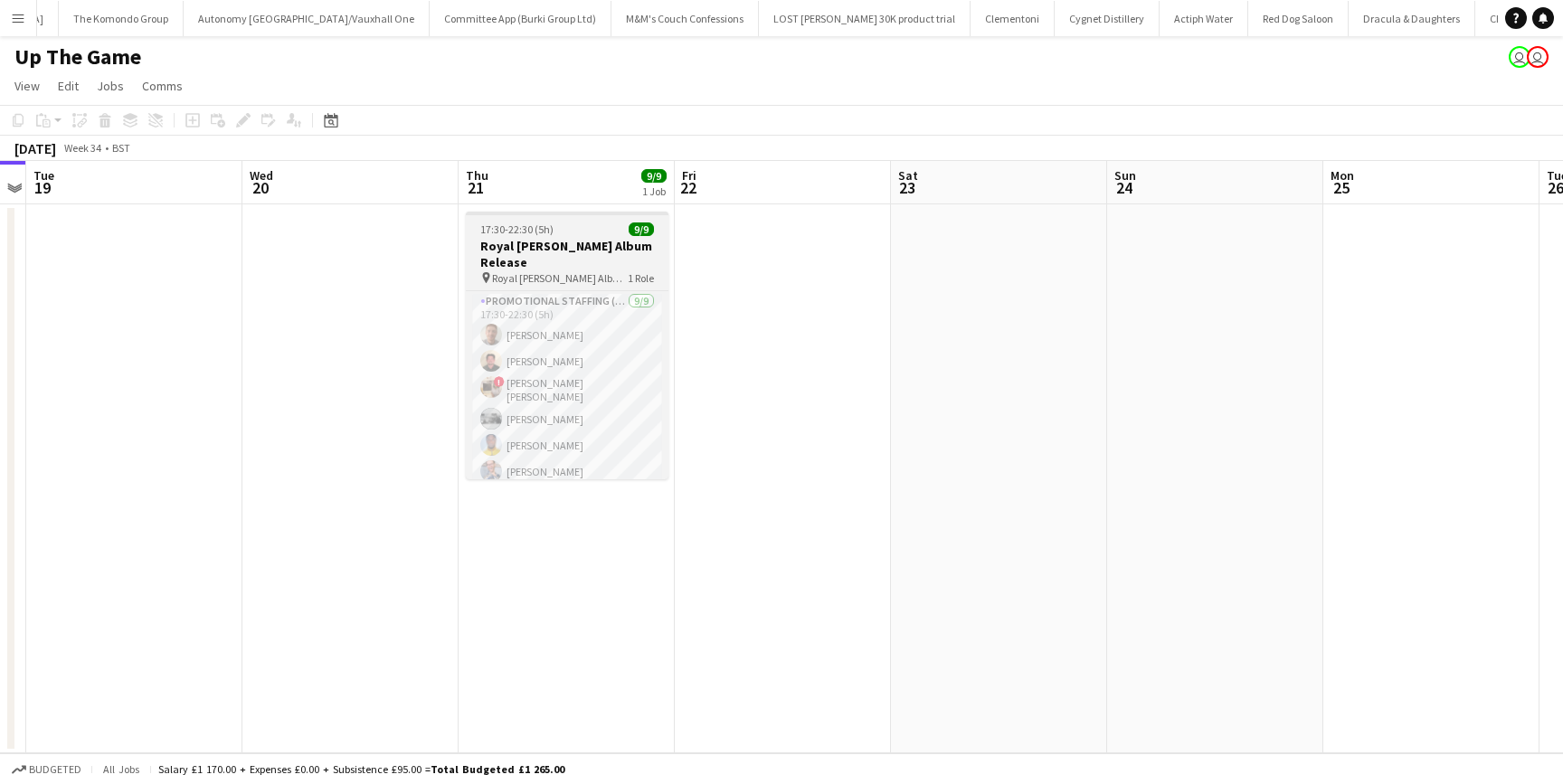
click at [546, 238] on h3 "Royal [PERSON_NAME] Album Release" at bounding box center [567, 254] width 202 height 32
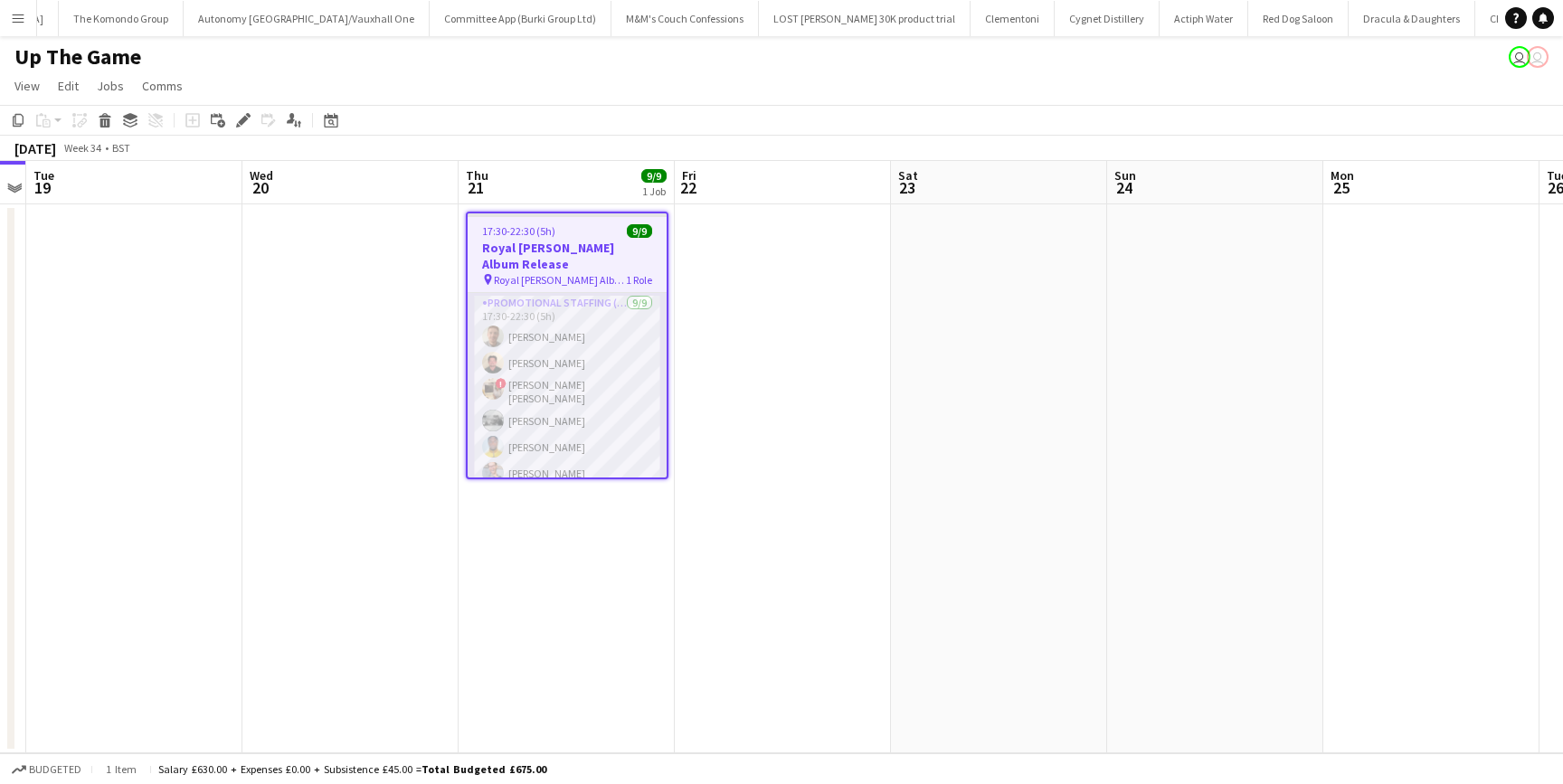
click at [515, 325] on app-card-role "Promotional Staffing (Brand Ambassadors) 9/9 17:30-22:30 (5h) Jack Procter Jaso…" at bounding box center [567, 431] width 199 height 277
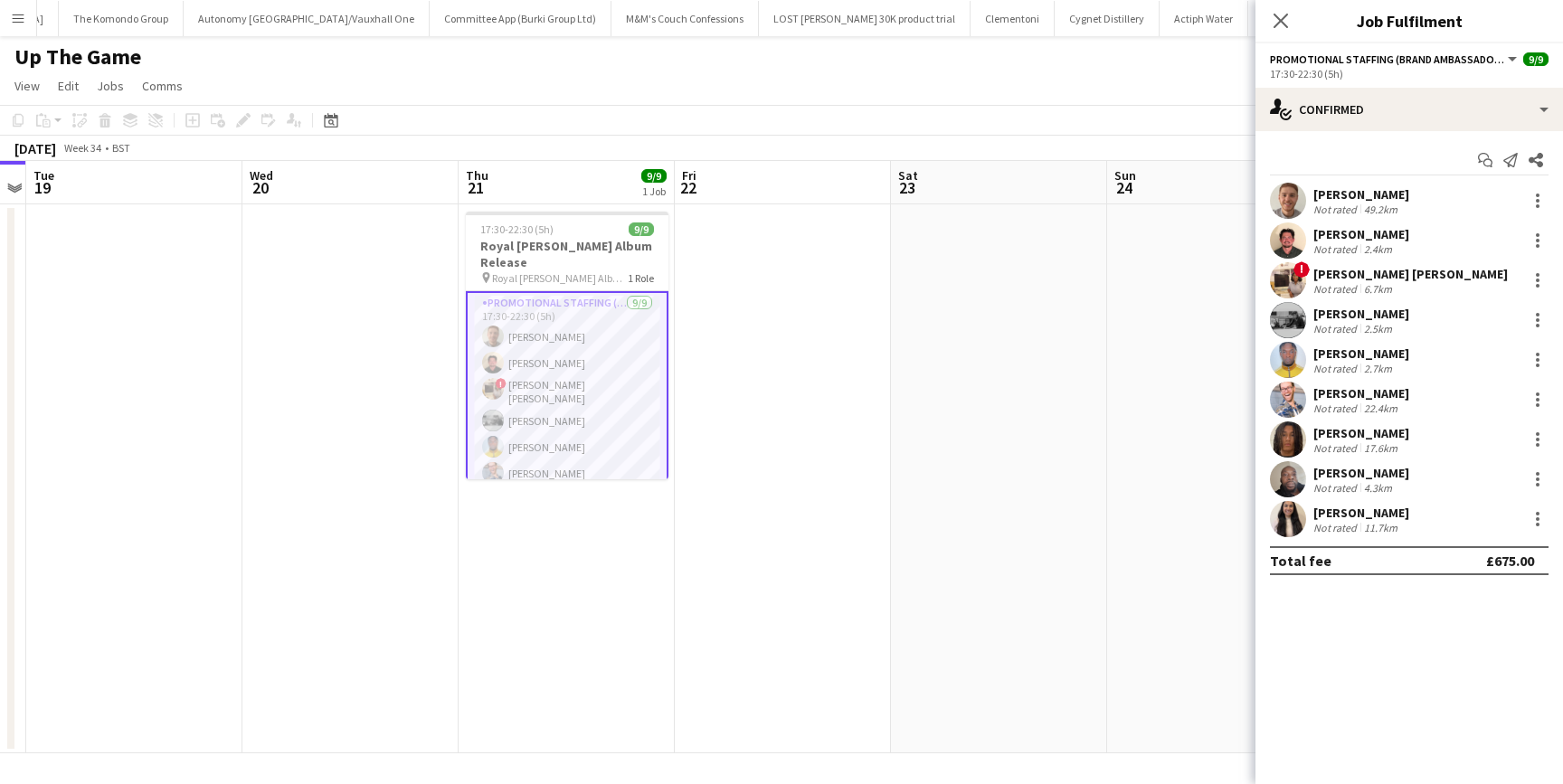
click at [1301, 270] on span "!" at bounding box center [1301, 269] width 16 height 16
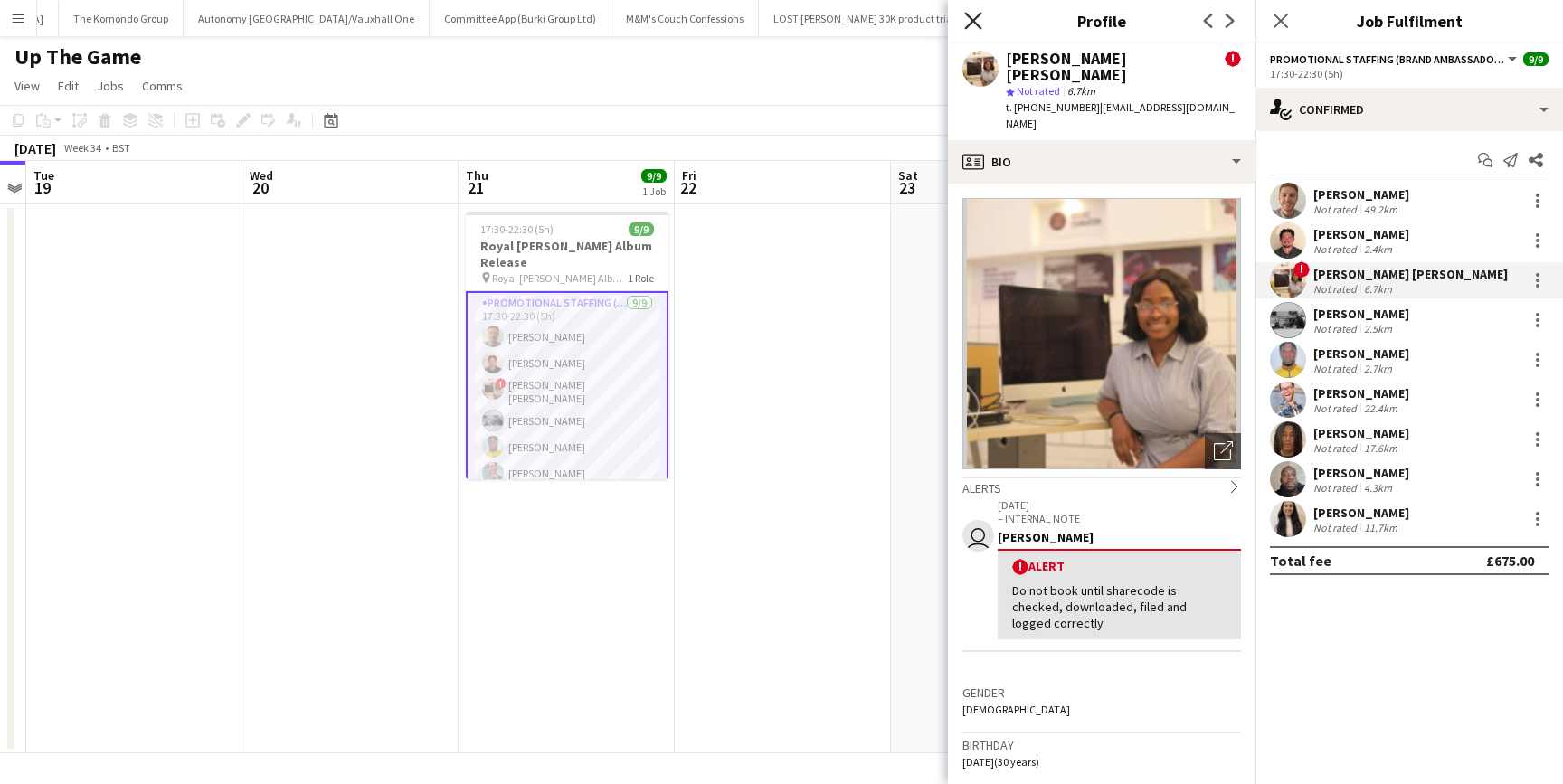
click at [966, 13] on icon at bounding box center [972, 20] width 17 height 17
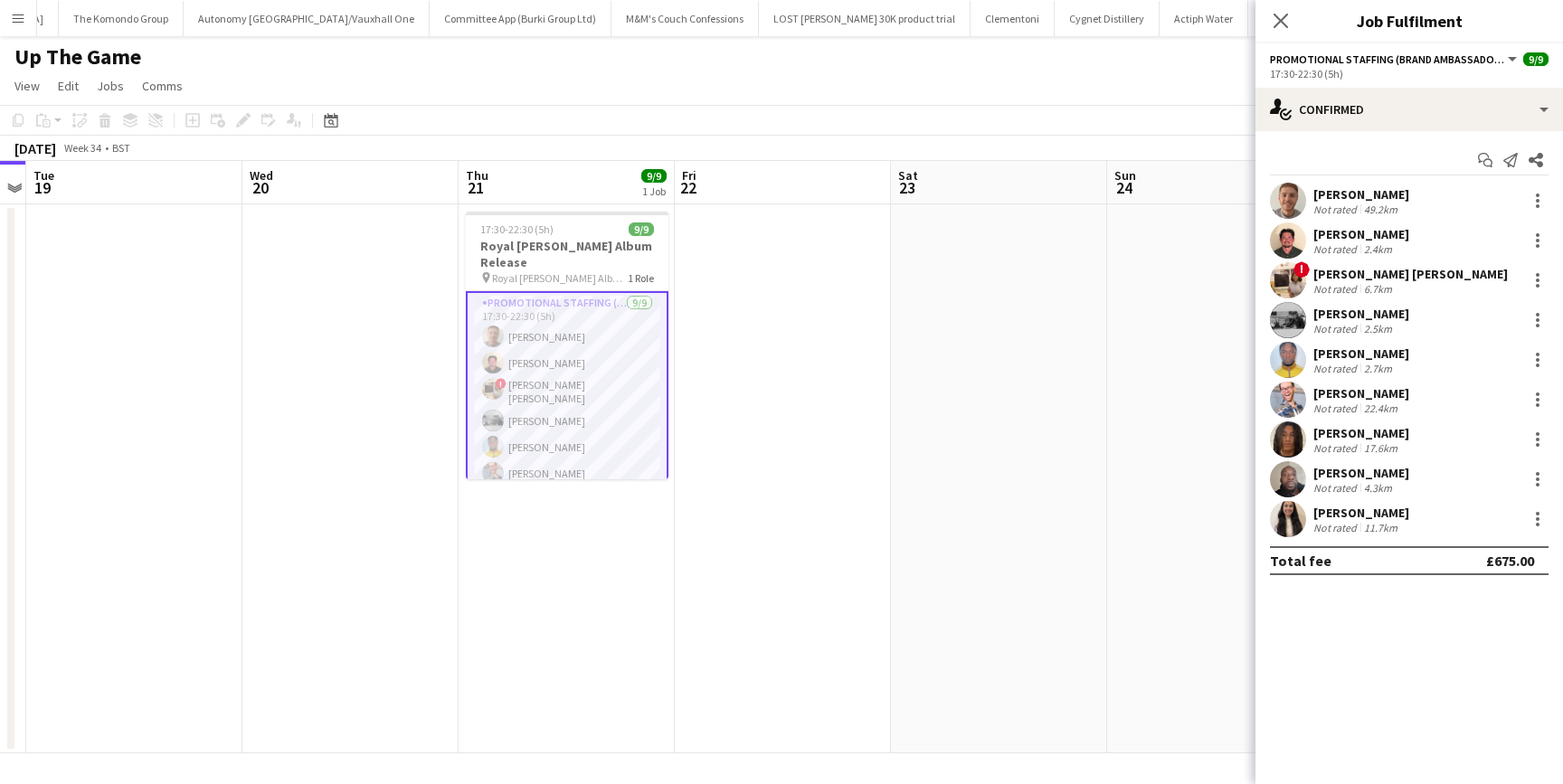
click at [1344, 64] on span "Promotional Staffing (Brand Ambassadors)" at bounding box center [1387, 60] width 235 height 13
click at [1504, 59] on button "Promotional Staffing (Brand Ambassadors)" at bounding box center [1395, 60] width 249 height 13
click at [1508, 59] on button "Promotional Staffing (Brand Ambassadors)" at bounding box center [1395, 60] width 249 height 13
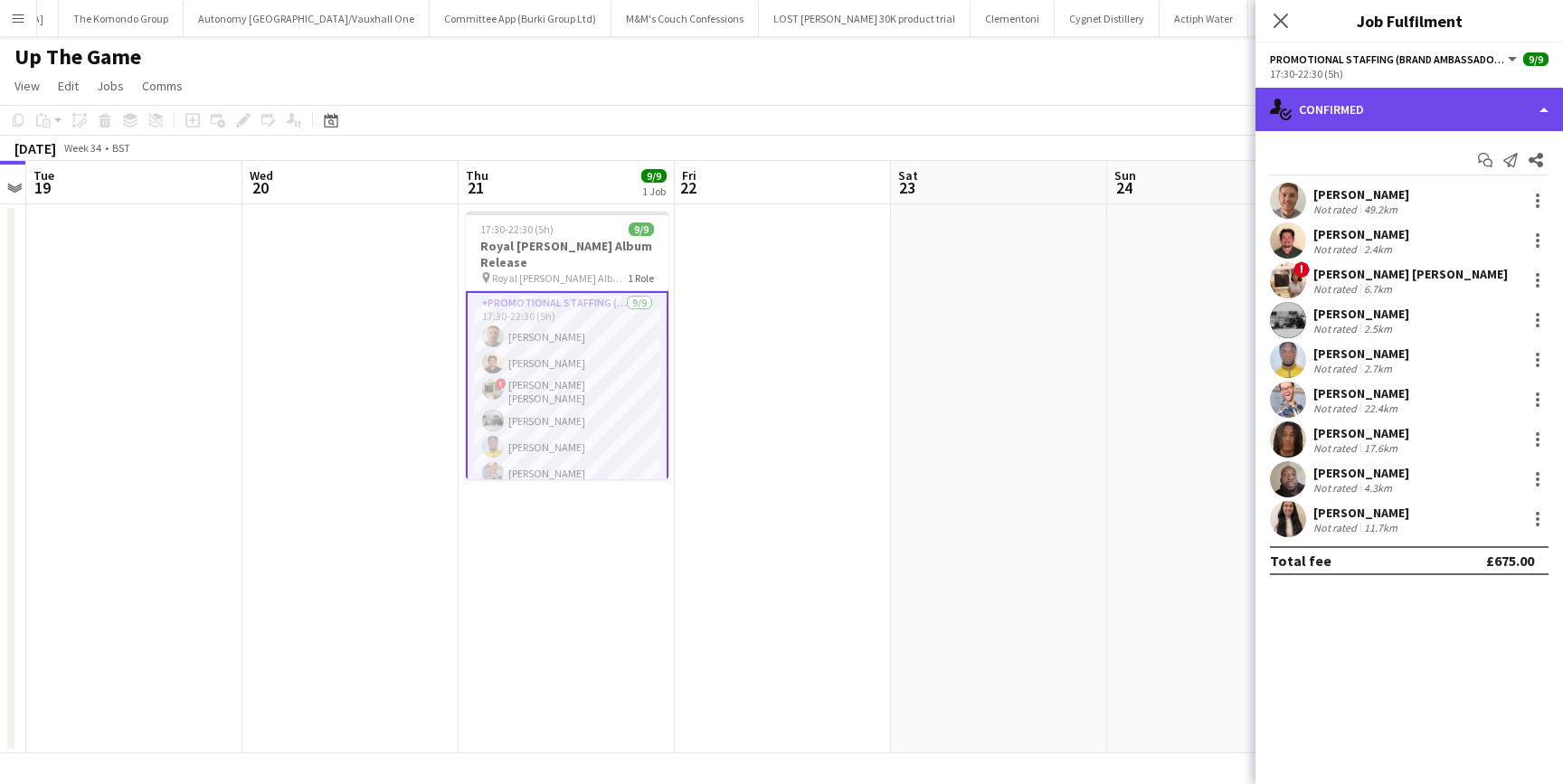
click at [1517, 104] on div "single-neutral-actions-check-2 Confirmed" at bounding box center [1408, 110] width 307 height 43
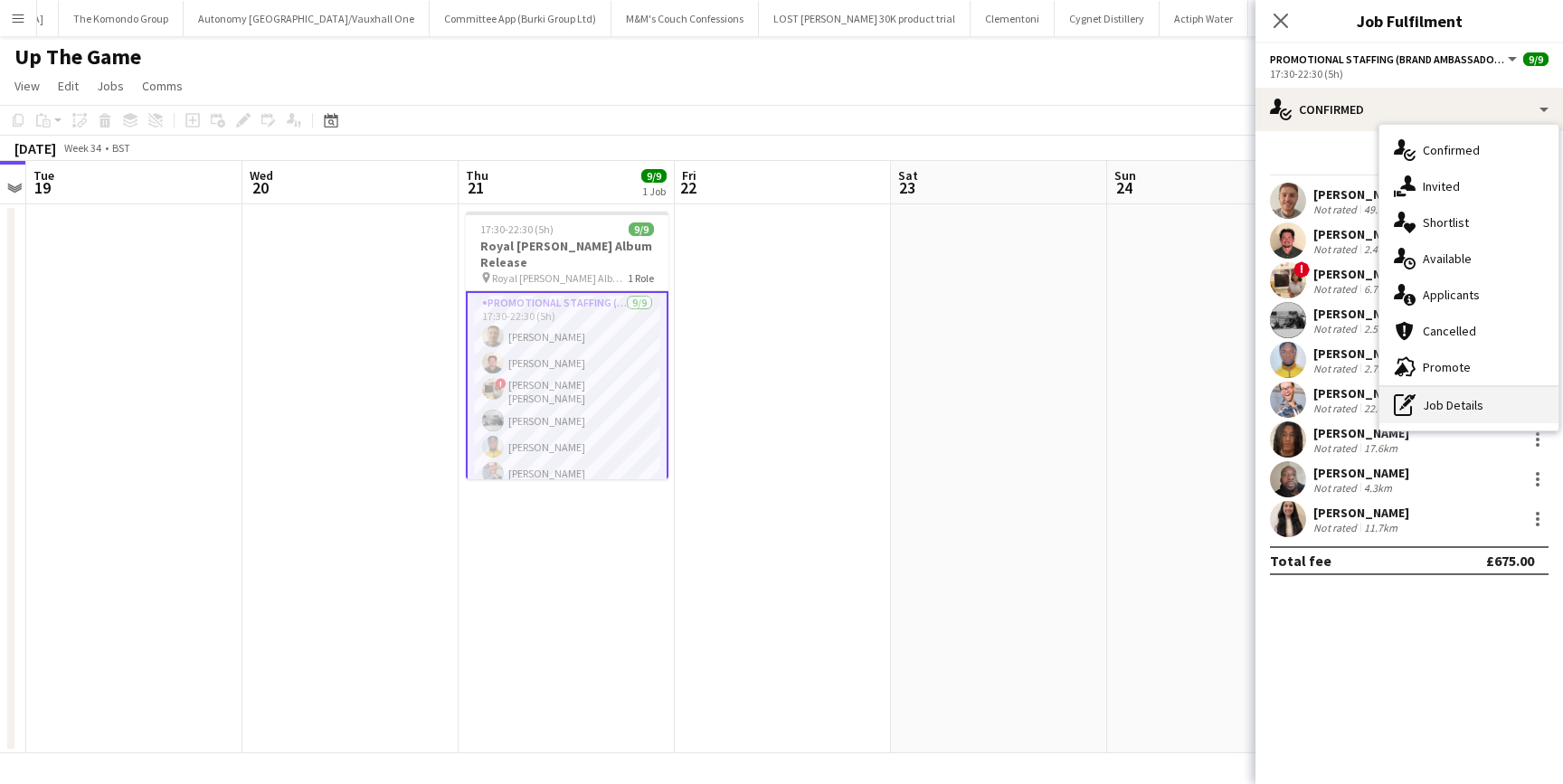
click at [1430, 405] on div "pen-write Job Details" at bounding box center [1468, 405] width 179 height 36
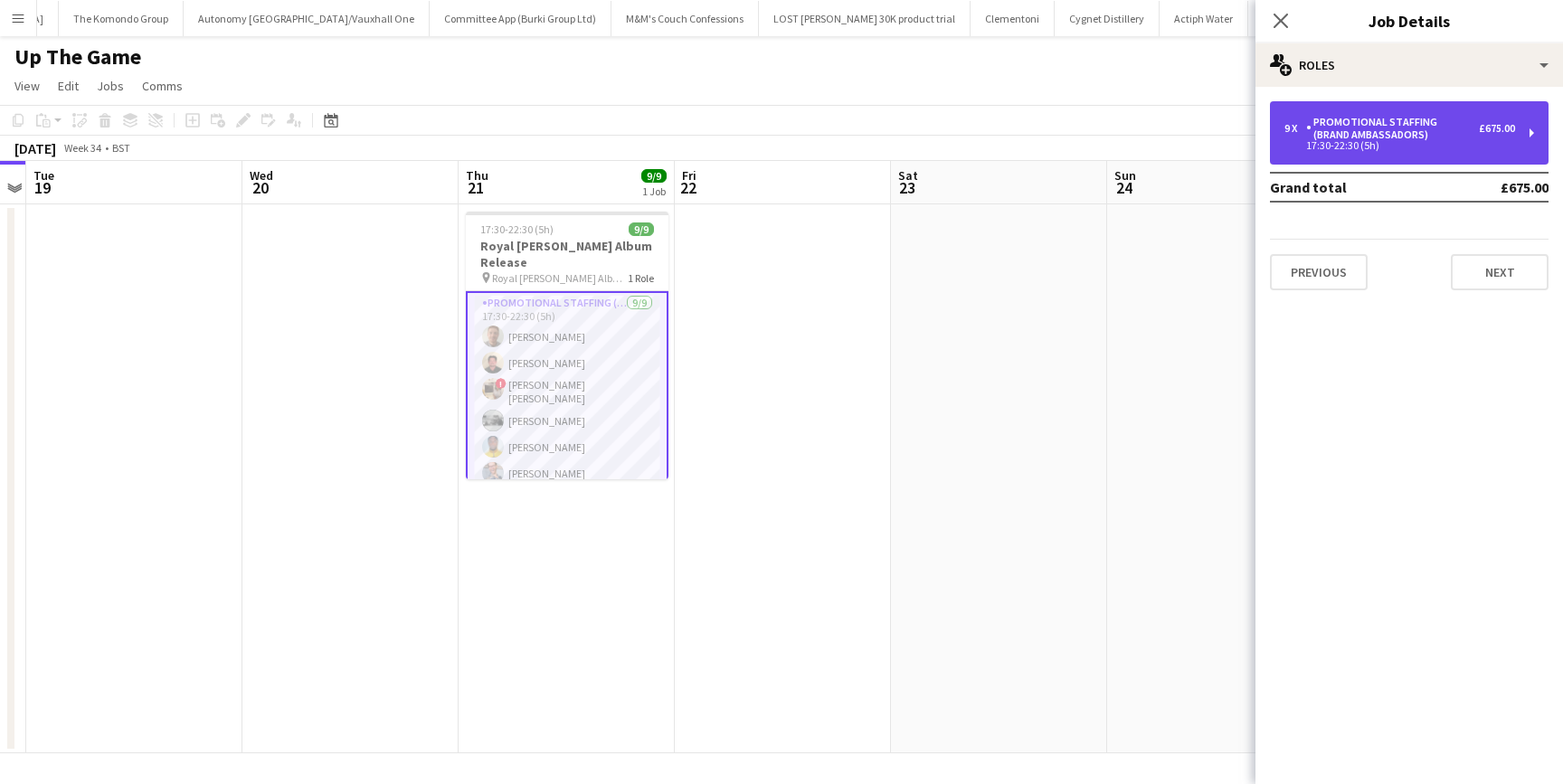
click at [1510, 148] on div "17:30-22:30 (5h)" at bounding box center [1400, 145] width 231 height 9
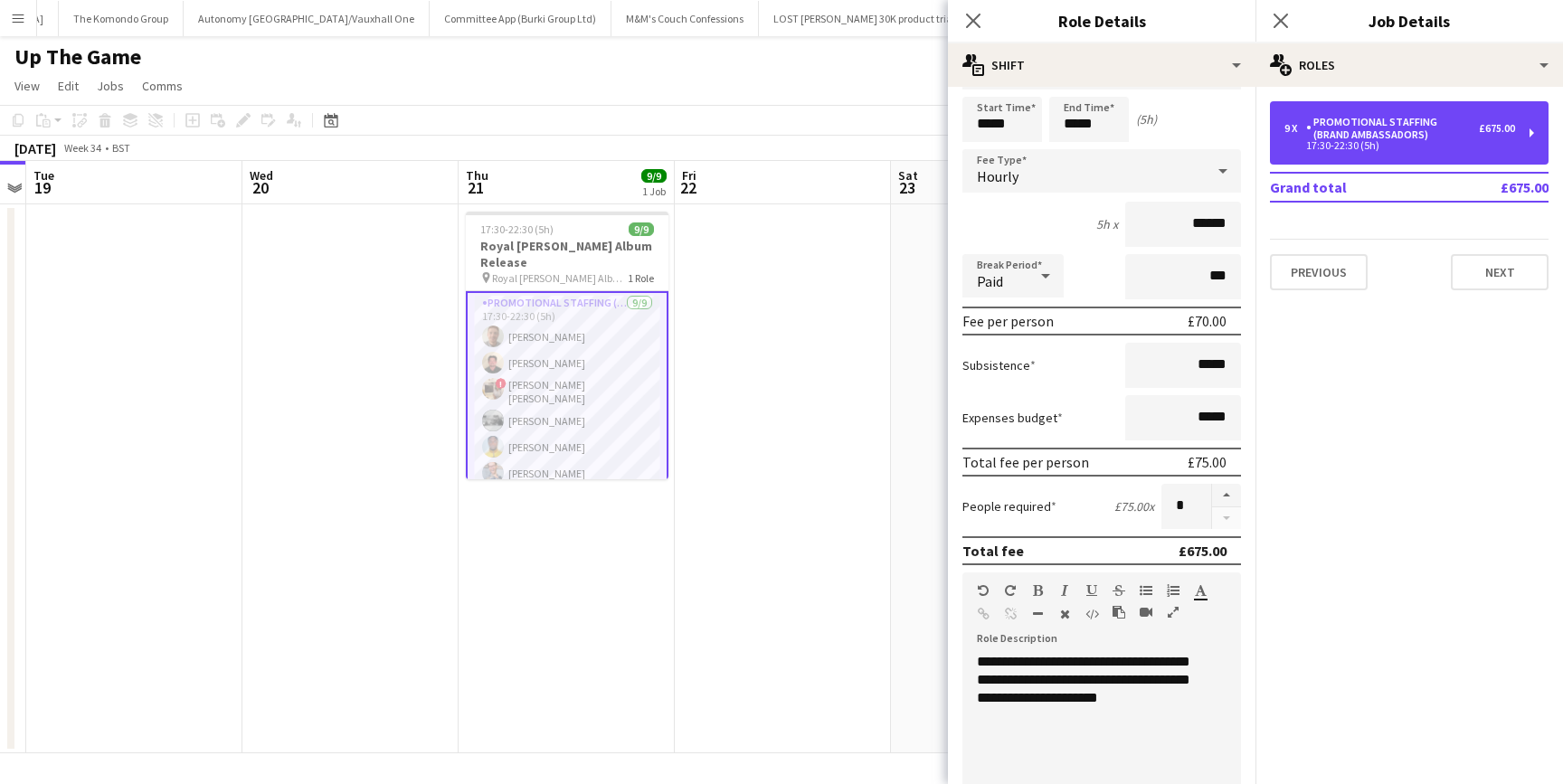
scroll to position [0, 0]
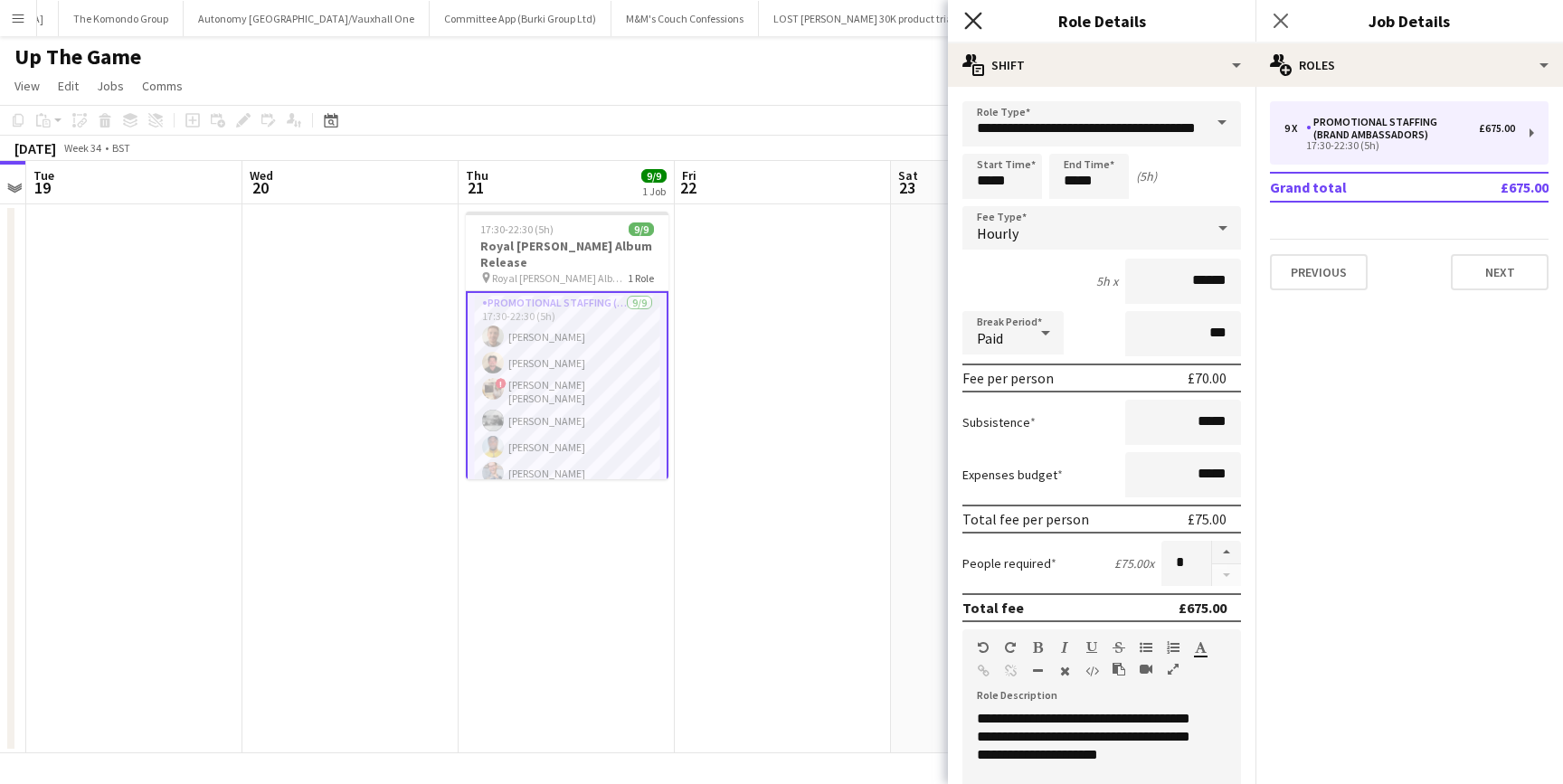
click at [973, 16] on icon "Close pop-in" at bounding box center [972, 20] width 17 height 17
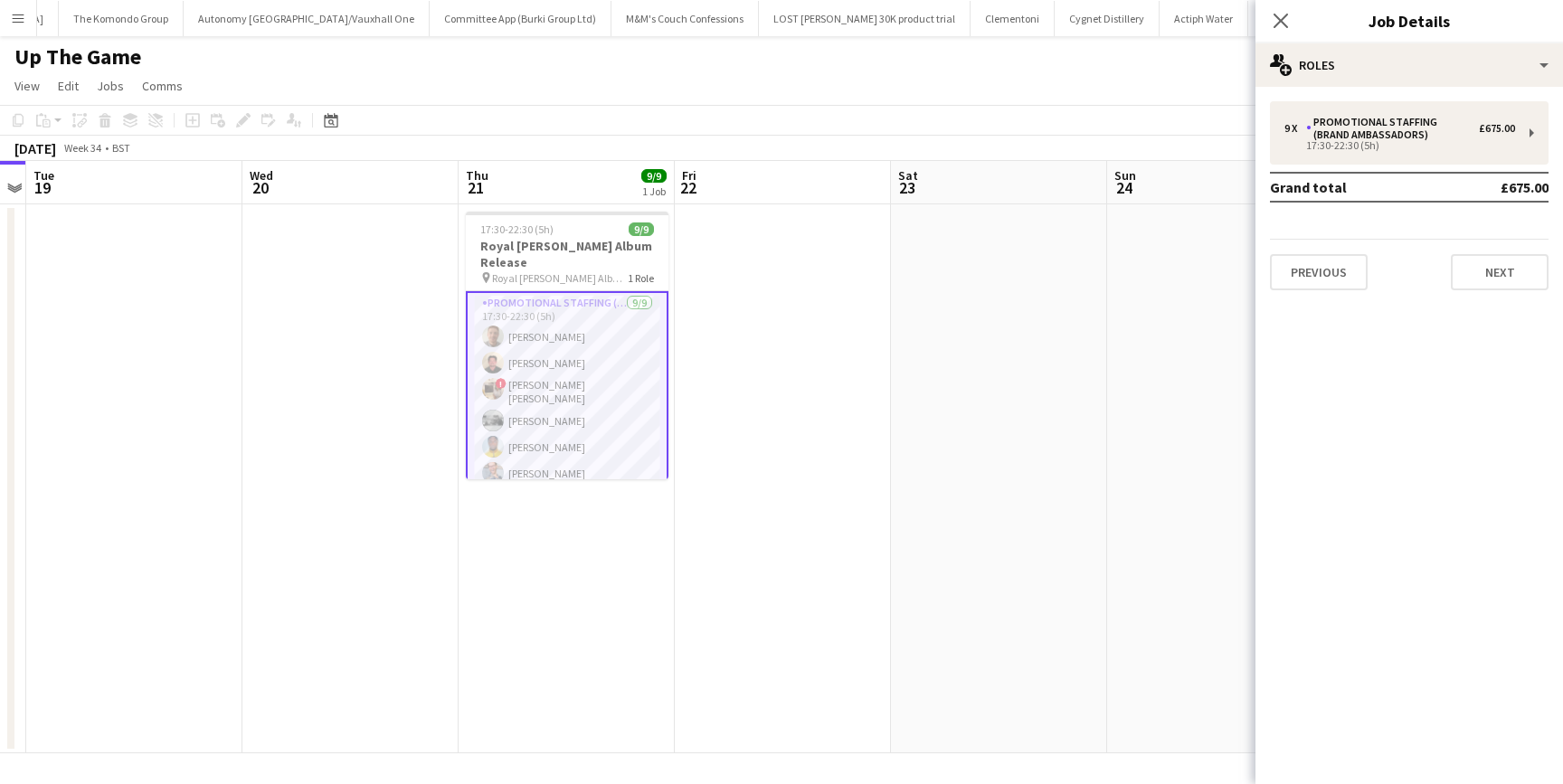
scroll to position [71, 0]
click at [1289, 14] on app-icon "Close pop-in" at bounding box center [1281, 22] width 26 height 26
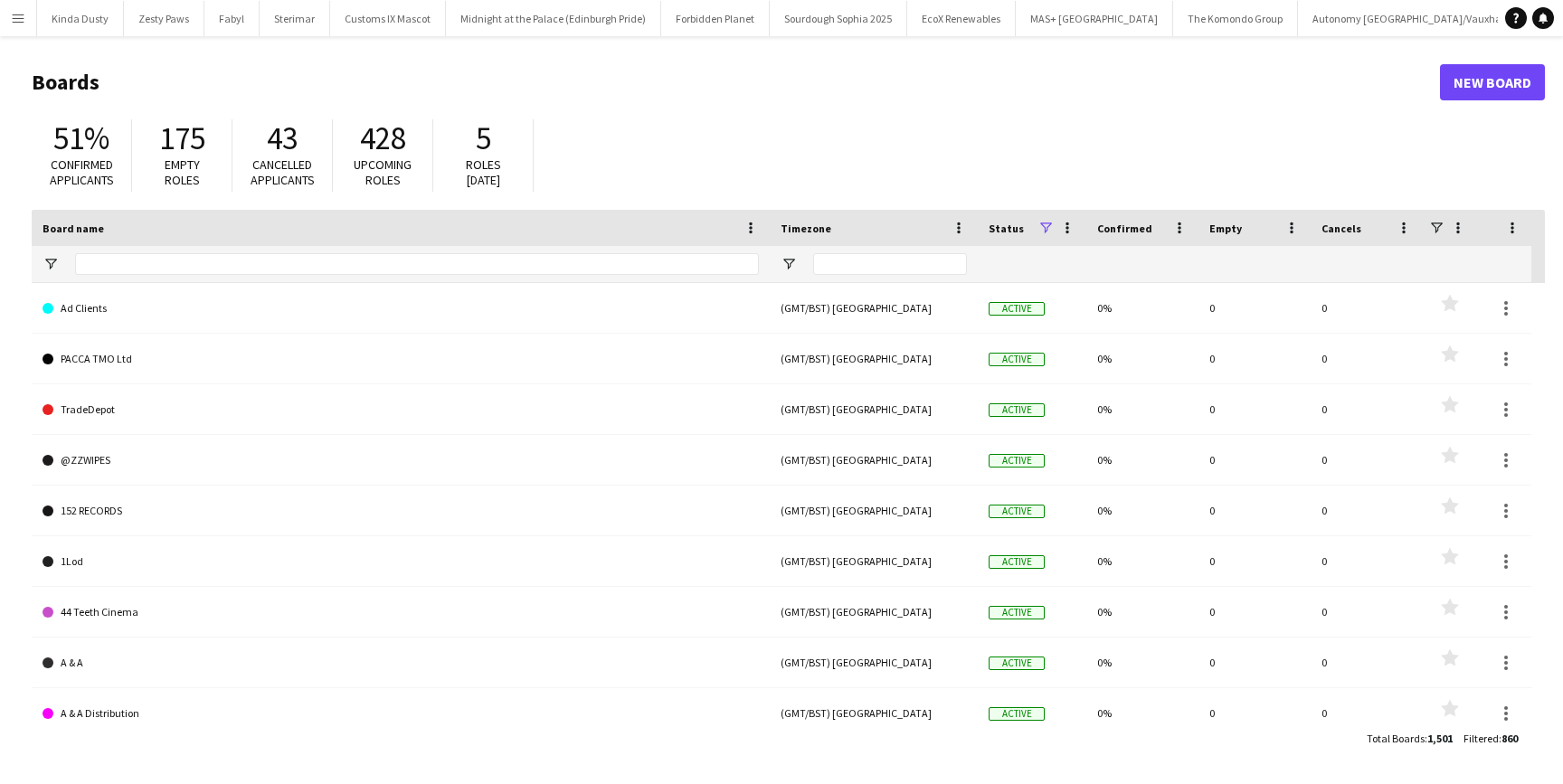
click at [22, 18] on app-icon "Menu" at bounding box center [17, 17] width 14 height 14
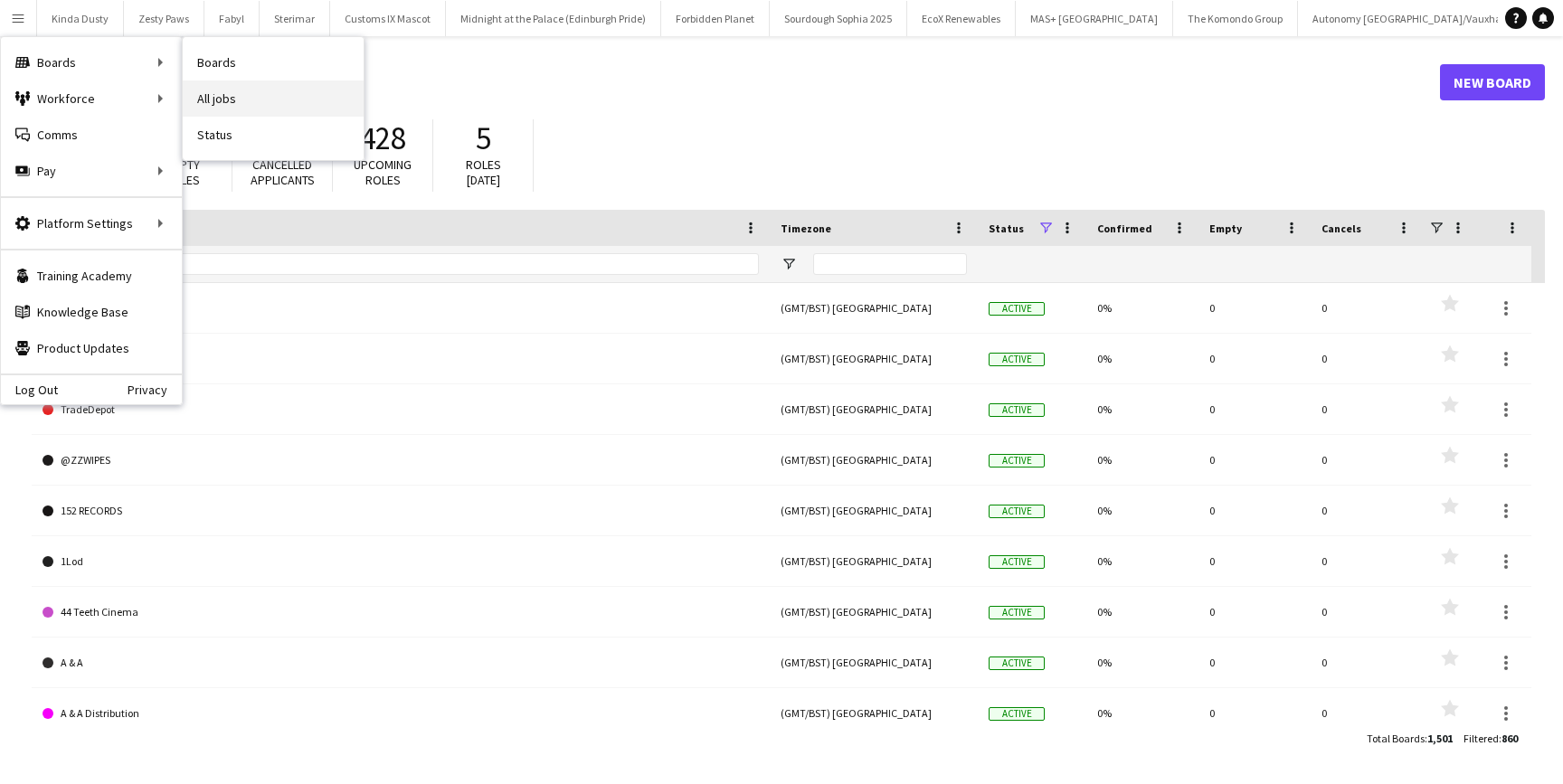
click at [221, 104] on link "All jobs" at bounding box center [272, 98] width 180 height 36
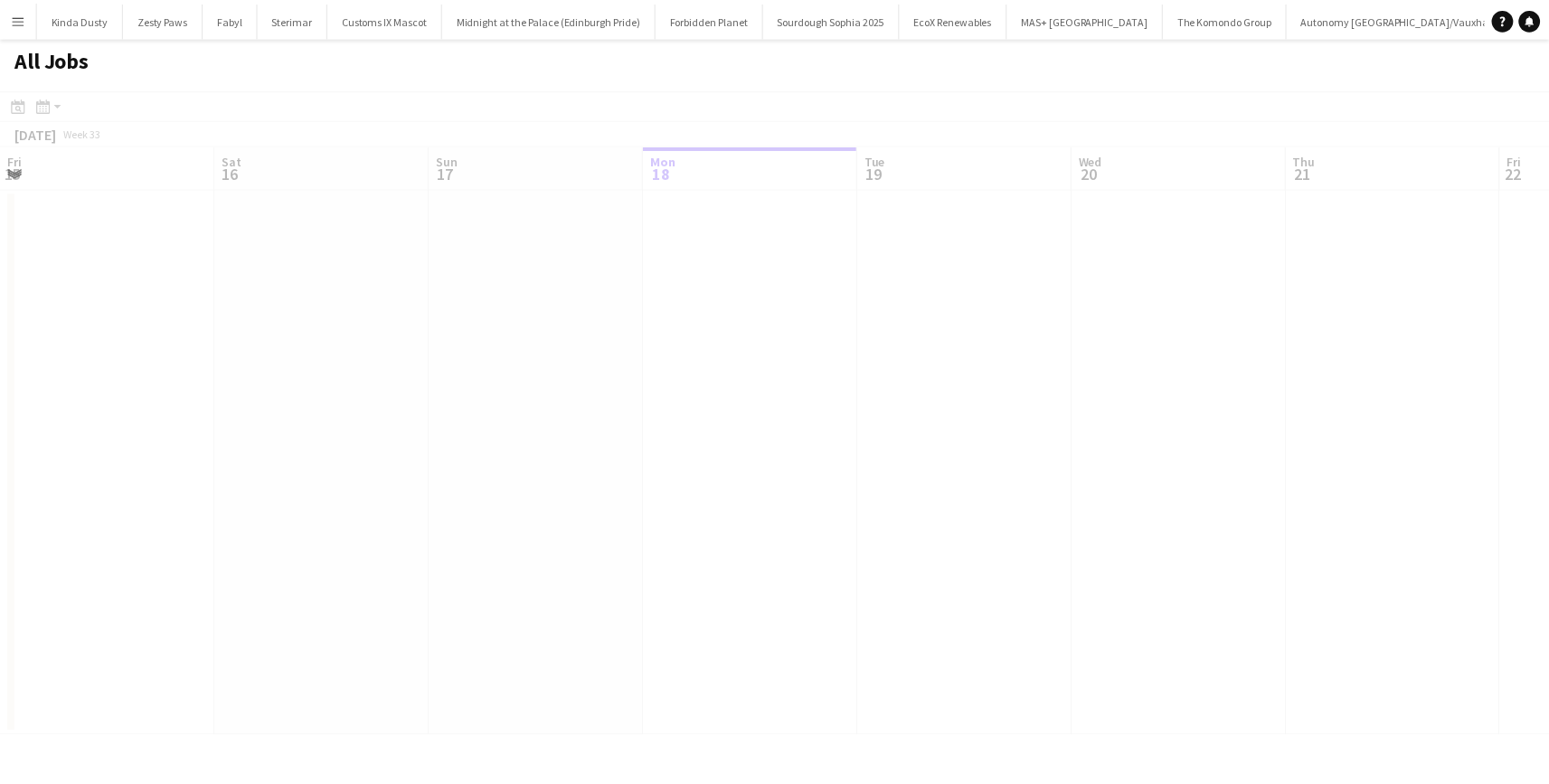
scroll to position [0, 432]
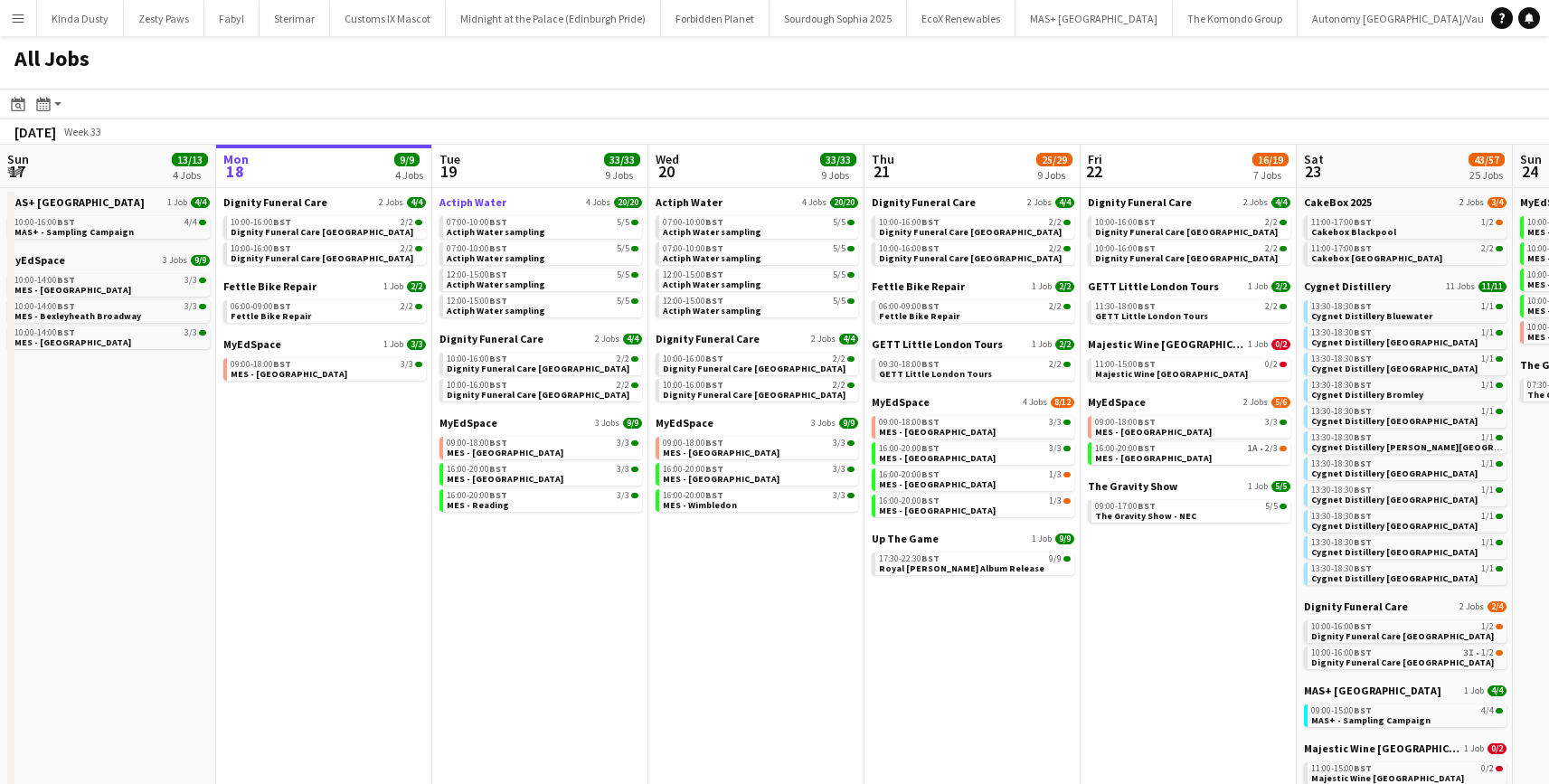
click at [468, 205] on span "Actiph Water" at bounding box center [473, 202] width 67 height 13
